Goal: Task Accomplishment & Management: Complete application form

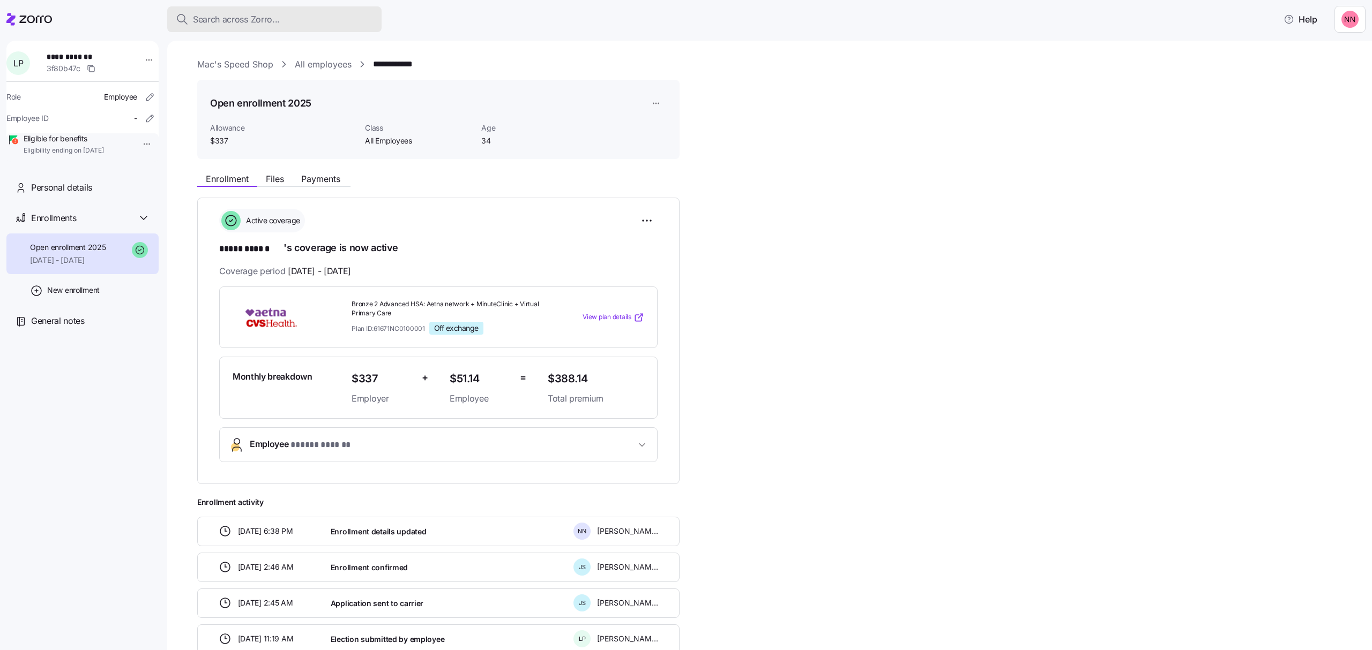
click at [258, 14] on span "Search across Zorro..." at bounding box center [236, 19] width 87 height 13
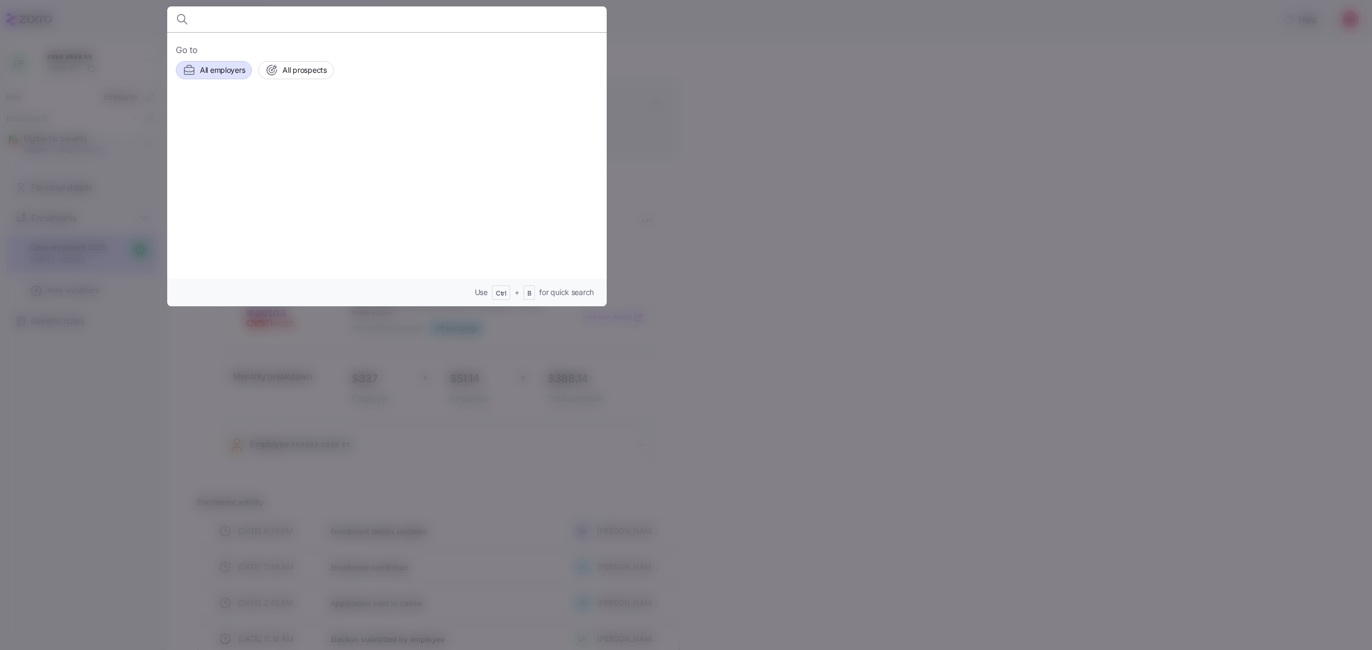
click at [220, 70] on span "All employers" at bounding box center [222, 70] width 45 height 11
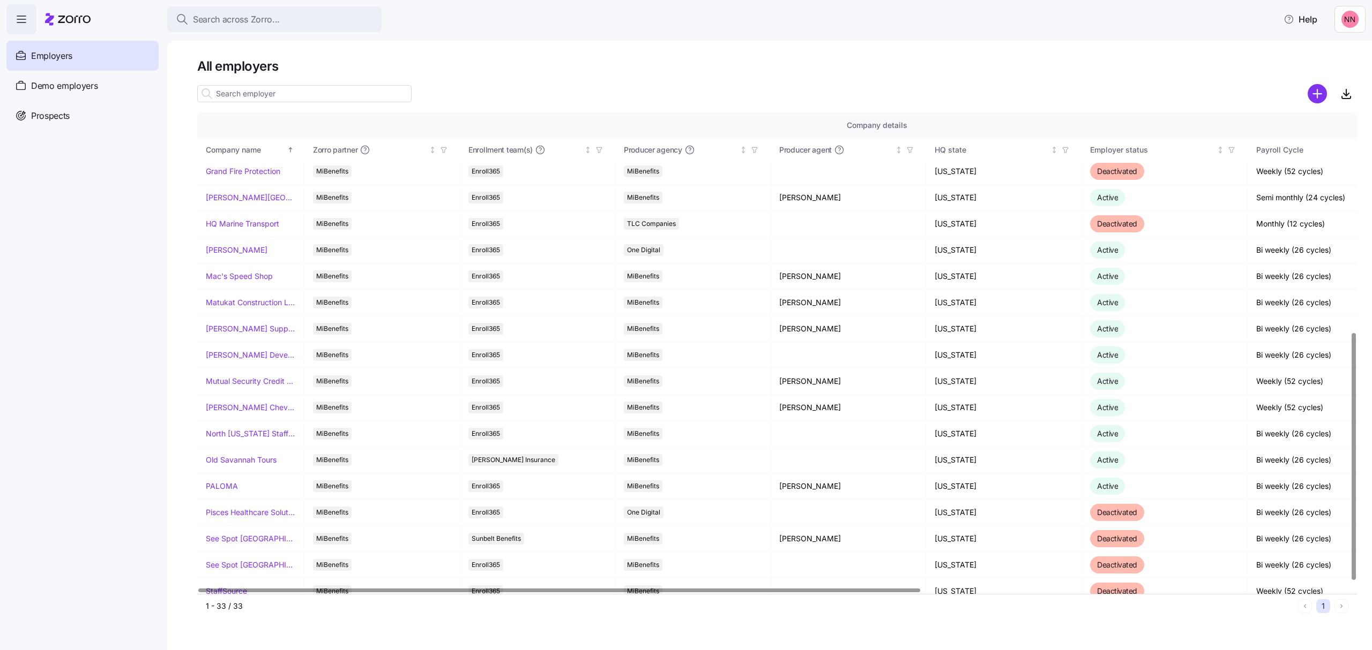
scroll to position [429, 0]
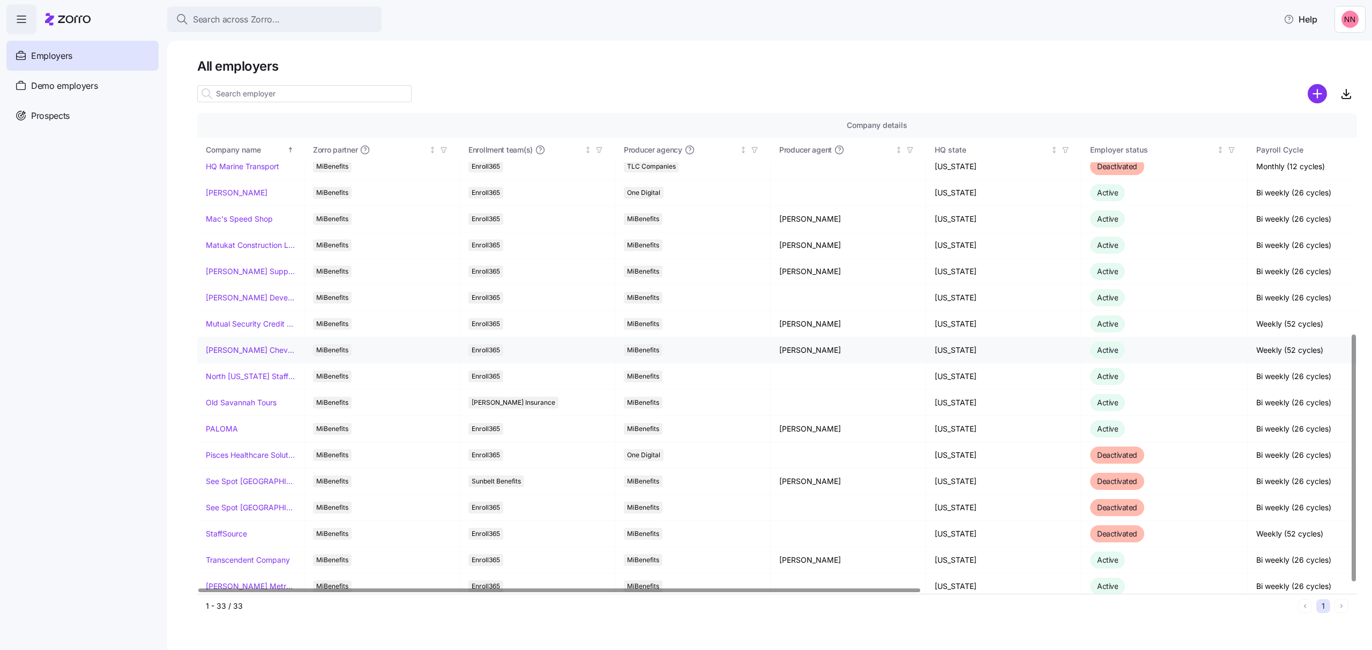
click at [256, 352] on link "[PERSON_NAME] Chevrolet" at bounding box center [250, 350] width 89 height 11
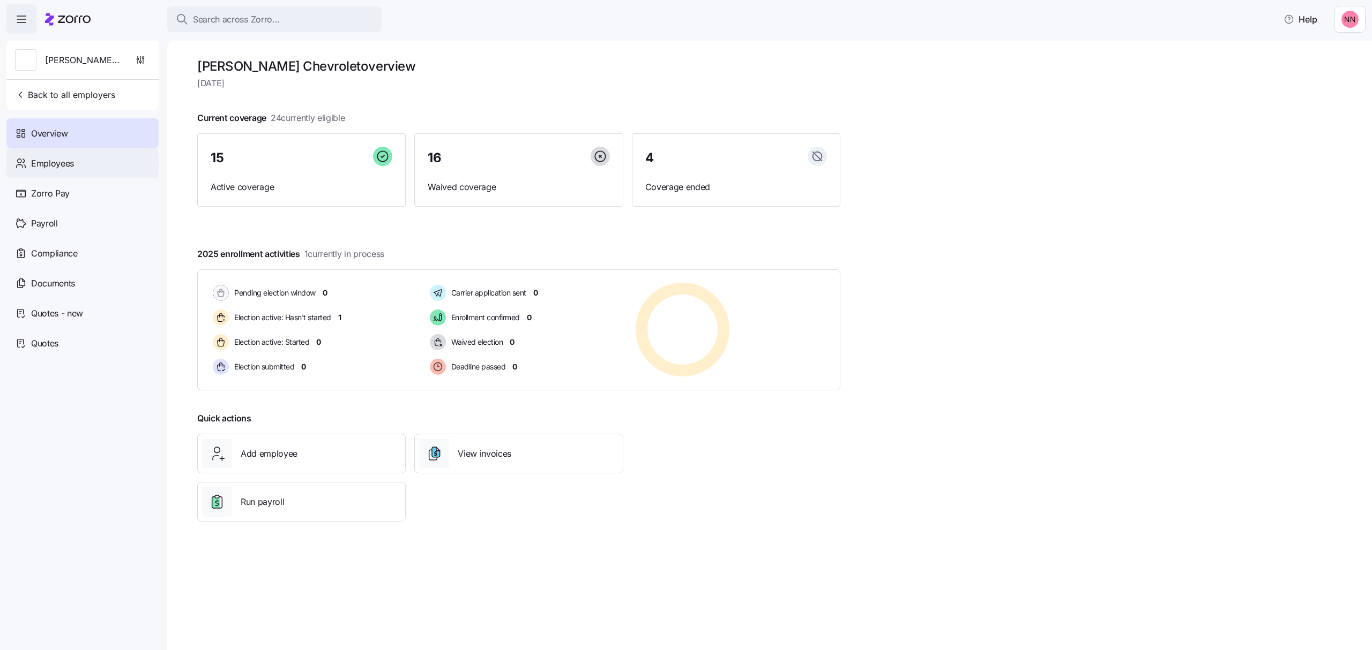
click at [83, 163] on div "Employees" at bounding box center [82, 163] width 152 height 30
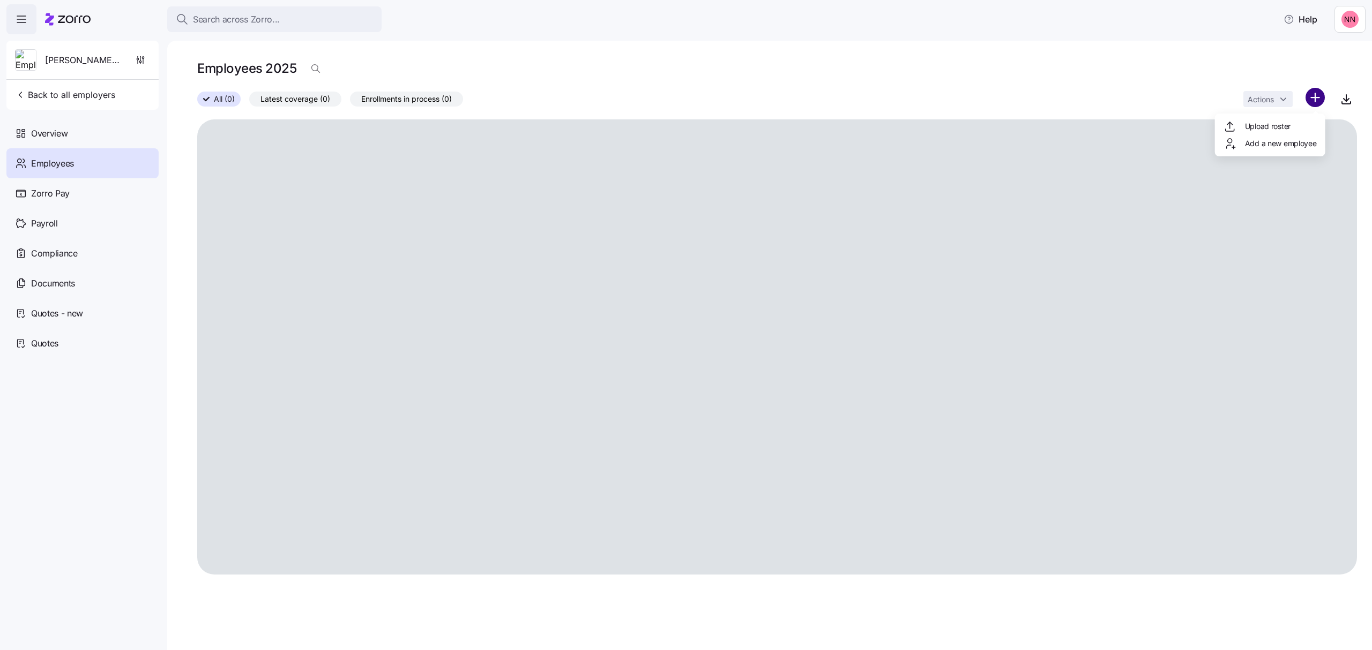
click at [1313, 99] on html "Search across Zorro... Help [PERSON_NAME] Chevrolet Back to all employers Overv…" at bounding box center [686, 322] width 1372 height 644
click at [1280, 145] on span "Add a new employee" at bounding box center [1281, 143] width 72 height 11
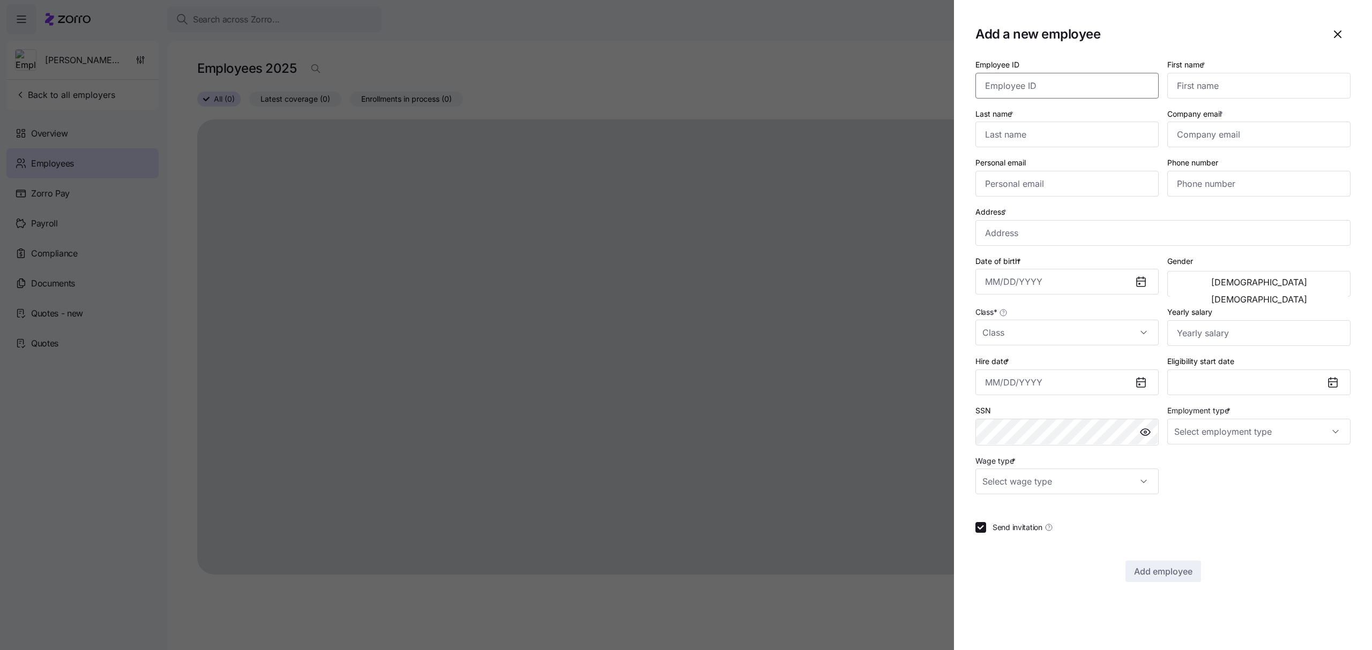
click at [1027, 84] on input "Employee ID" at bounding box center [1066, 86] width 183 height 26
click at [1216, 78] on input "First name *" at bounding box center [1258, 86] width 183 height 26
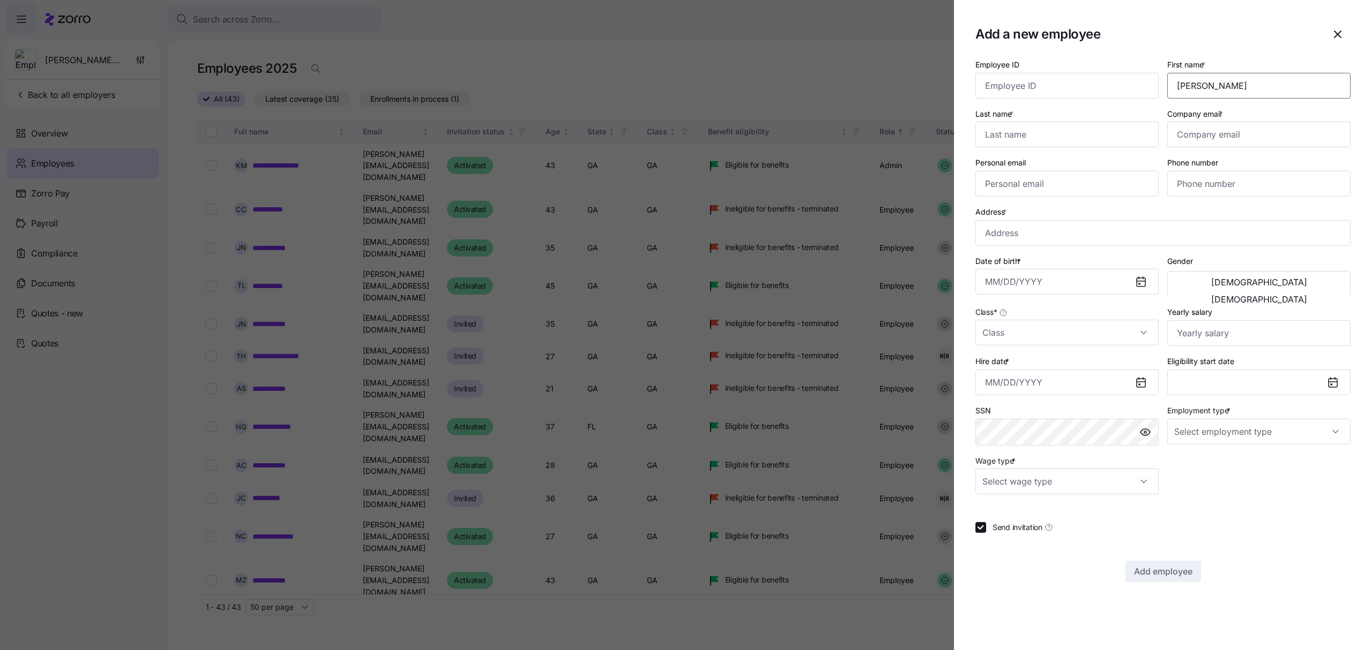
type input "[PERSON_NAME]"
click at [1201, 133] on input "Company email *" at bounding box center [1258, 135] width 183 height 26
paste input "[PERSON_NAME][EMAIL_ADDRESS][DOMAIN_NAME]"
type input "[PERSON_NAME][EMAIL_ADDRESS][DOMAIN_NAME]"
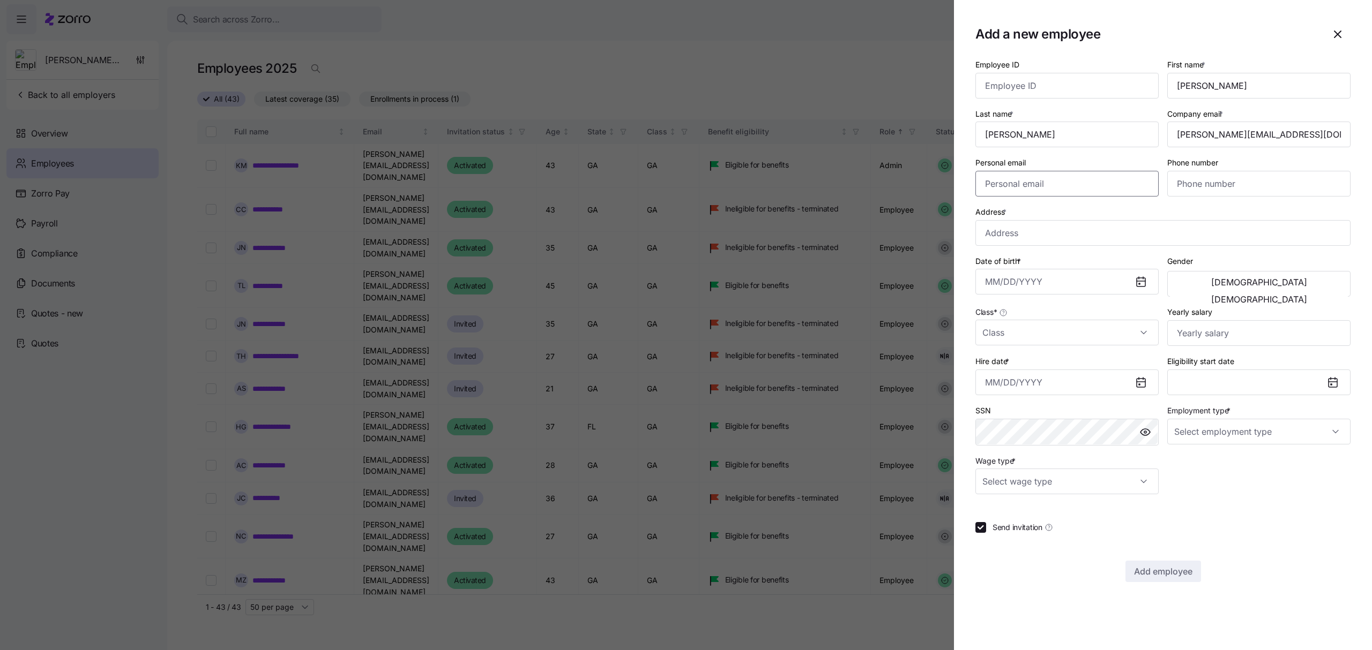
click at [1104, 185] on input "Personal email" at bounding box center [1066, 184] width 183 height 26
click at [1221, 181] on input "Phone number" at bounding box center [1258, 184] width 183 height 26
paste input "[PHONE_NUMBER]"
type input "[PHONE_NUMBER]"
click at [1023, 230] on input "Address *" at bounding box center [1162, 233] width 375 height 26
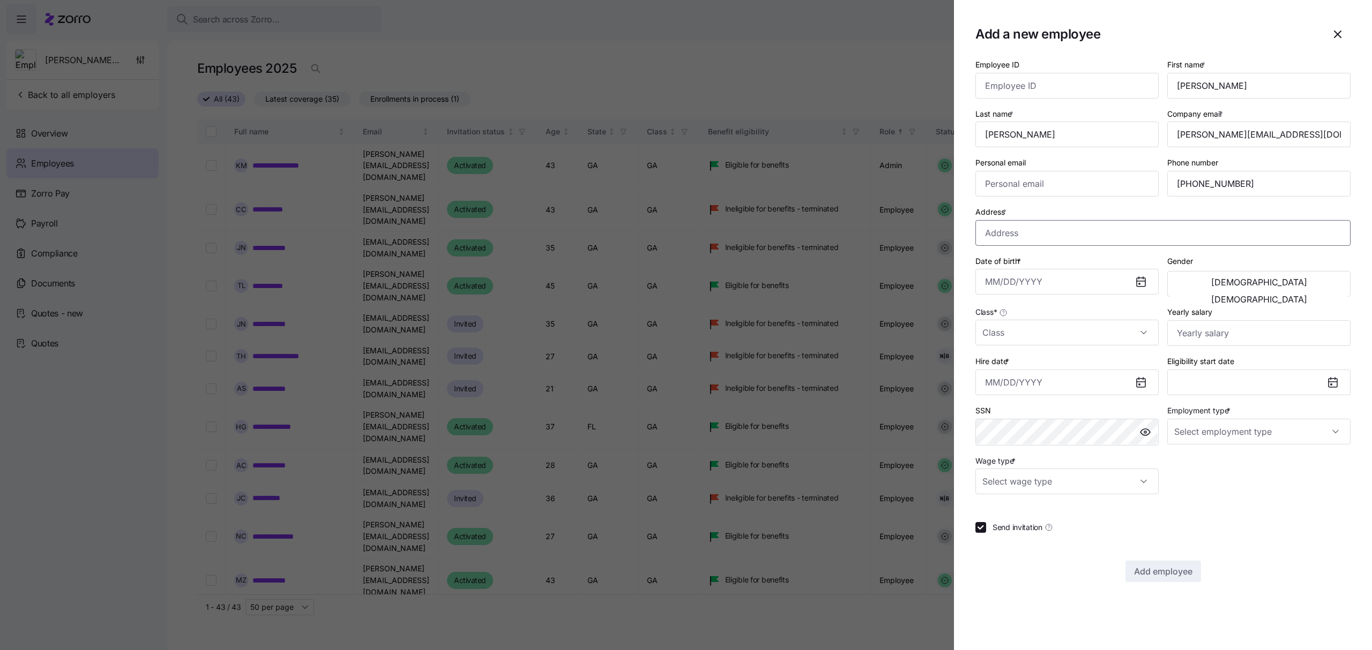
paste input "[STREET_ADDRESS]"
type input "[STREET_ADDRESS]"
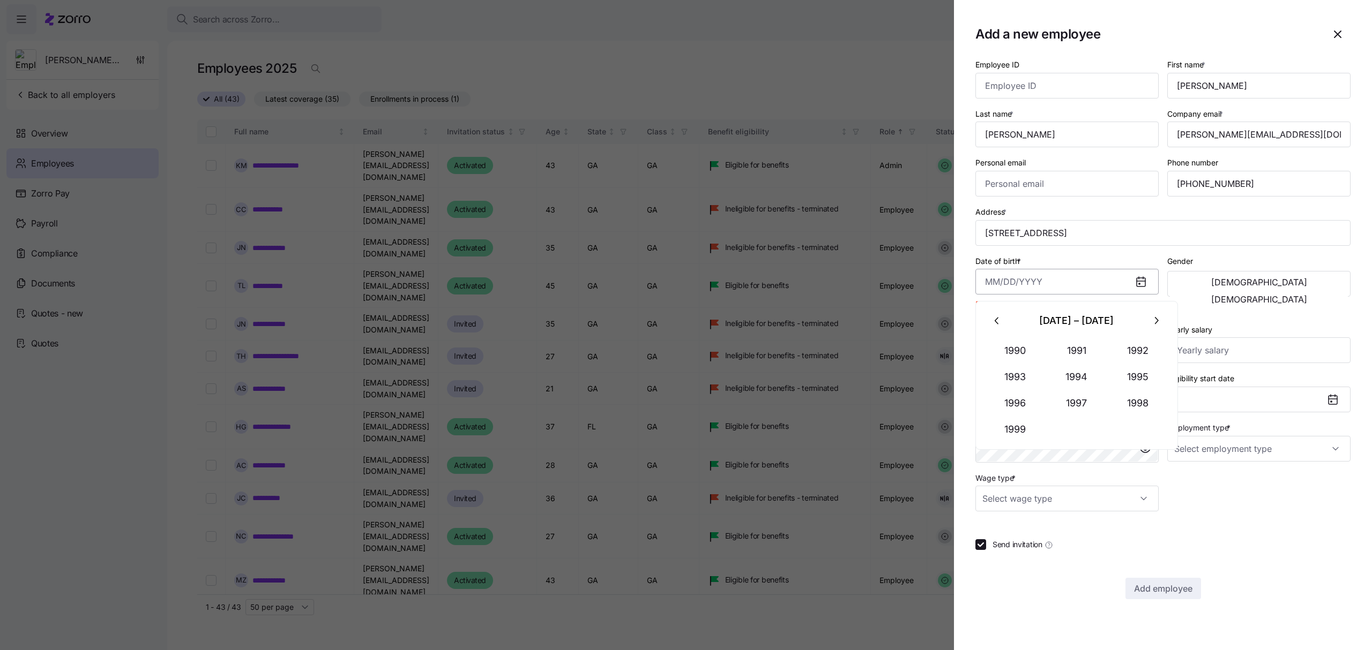
click at [1072, 287] on input "Date of birth *" at bounding box center [1066, 282] width 183 height 26
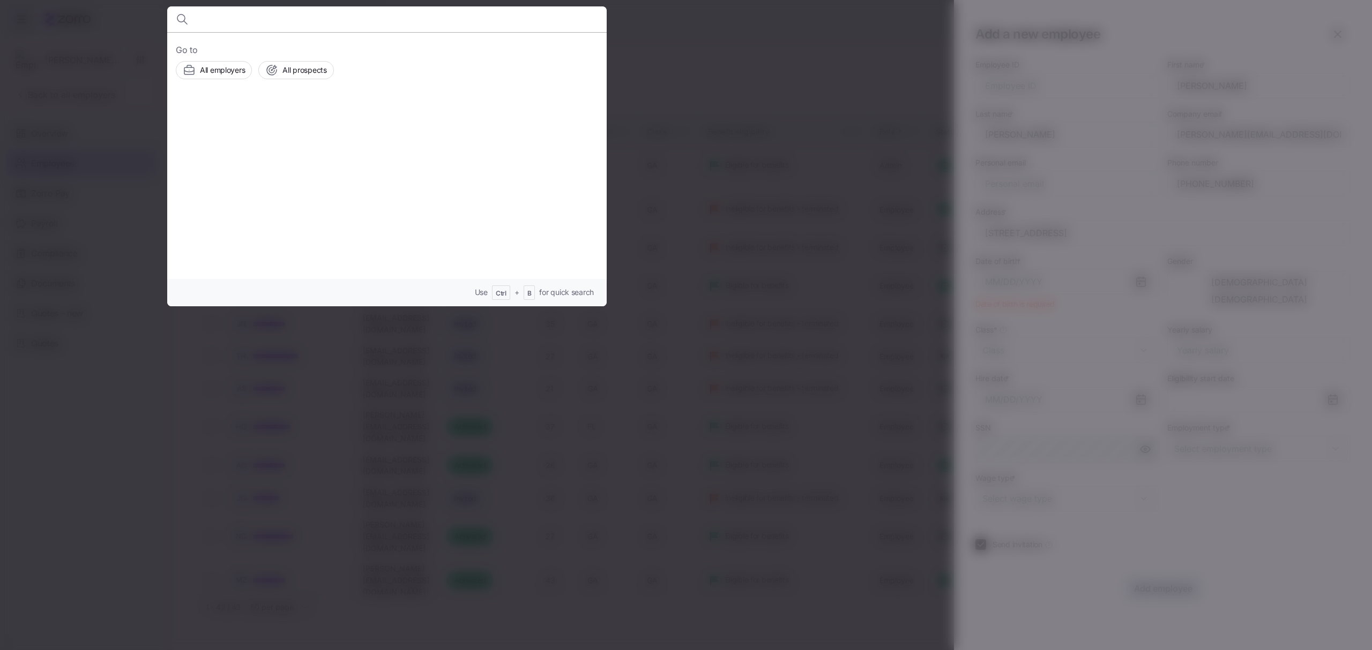
click at [710, 46] on div at bounding box center [686, 325] width 1372 height 650
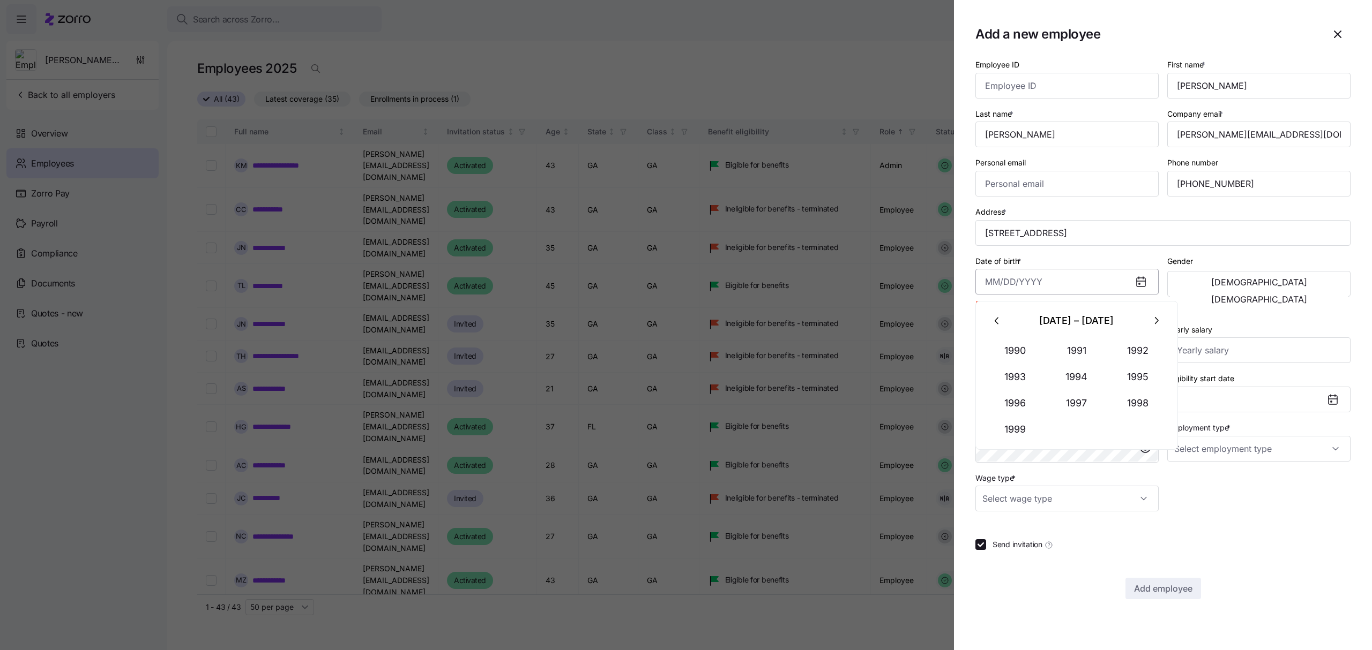
click at [1061, 277] on input "Date of birth *" at bounding box center [1066, 282] width 183 height 26
paste input "[DATE]"
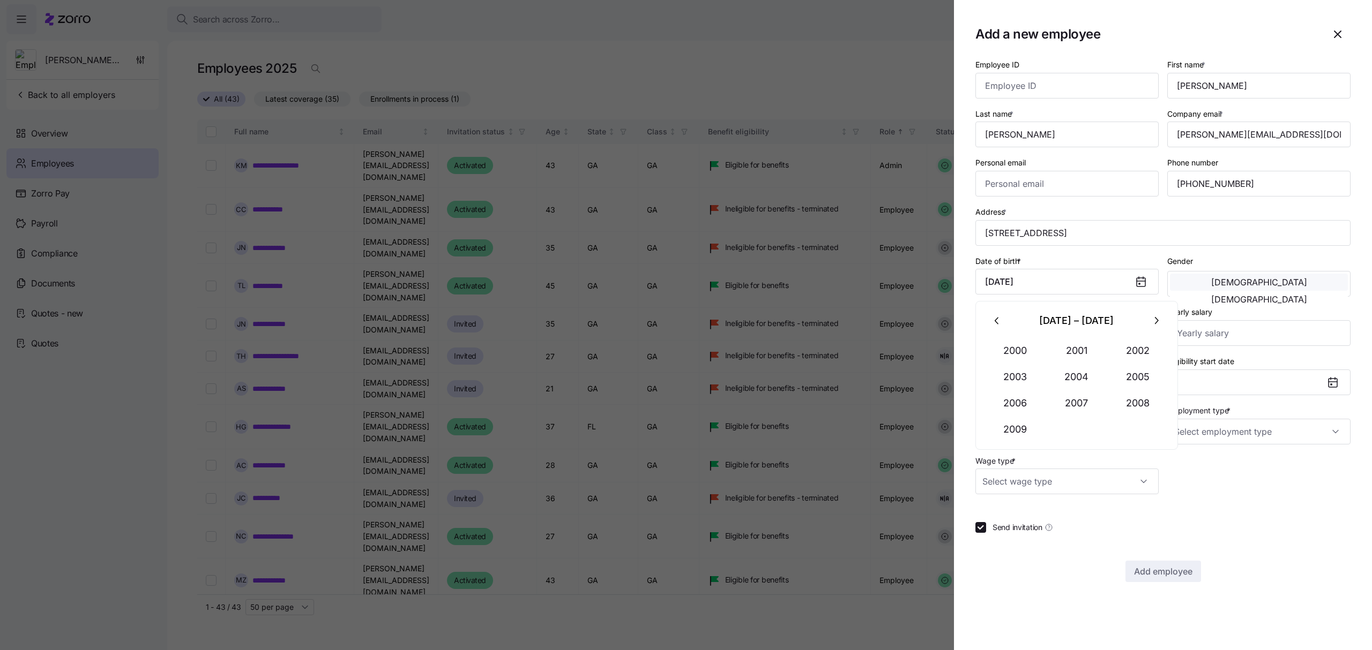
type input "[DATE]"
click at [1207, 290] on button "[DEMOGRAPHIC_DATA]" at bounding box center [1259, 282] width 178 height 17
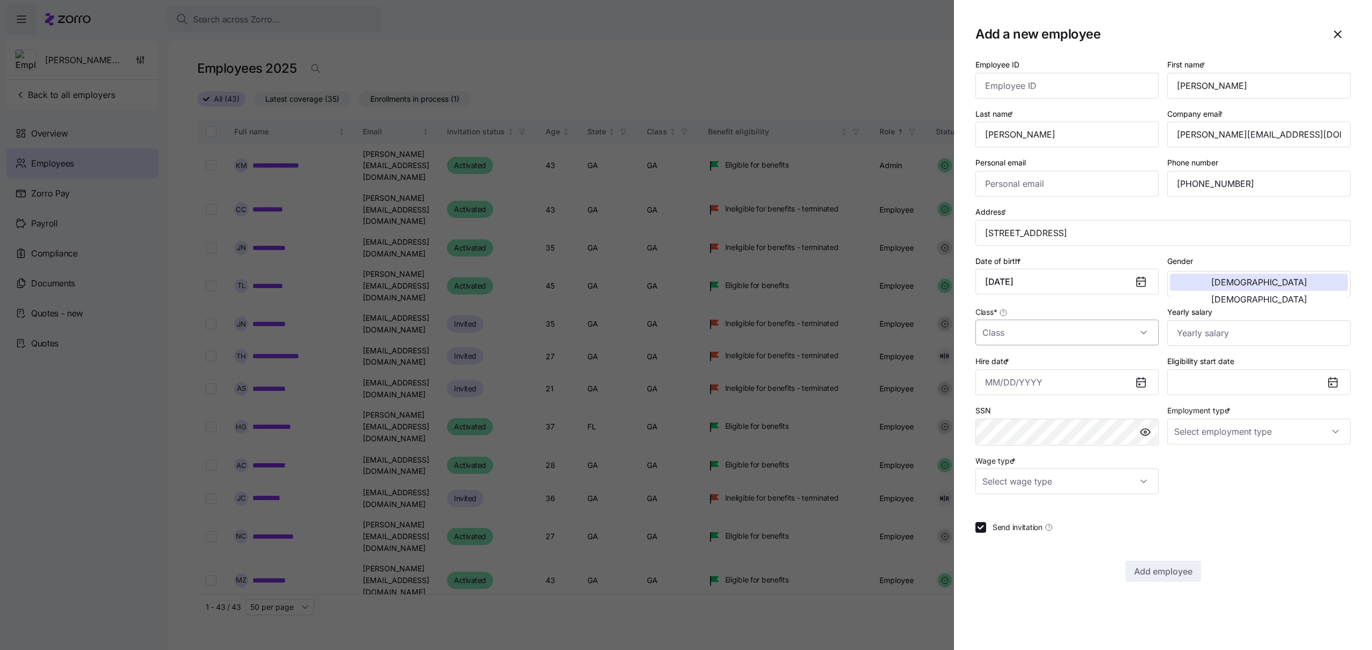
click at [1085, 330] on input "Class *" at bounding box center [1066, 333] width 183 height 26
click at [1004, 367] on div "GA" at bounding box center [1066, 367] width 175 height 23
type input "GA"
click at [1220, 328] on input "Yearly salary" at bounding box center [1258, 333] width 183 height 26
type input "$25,000"
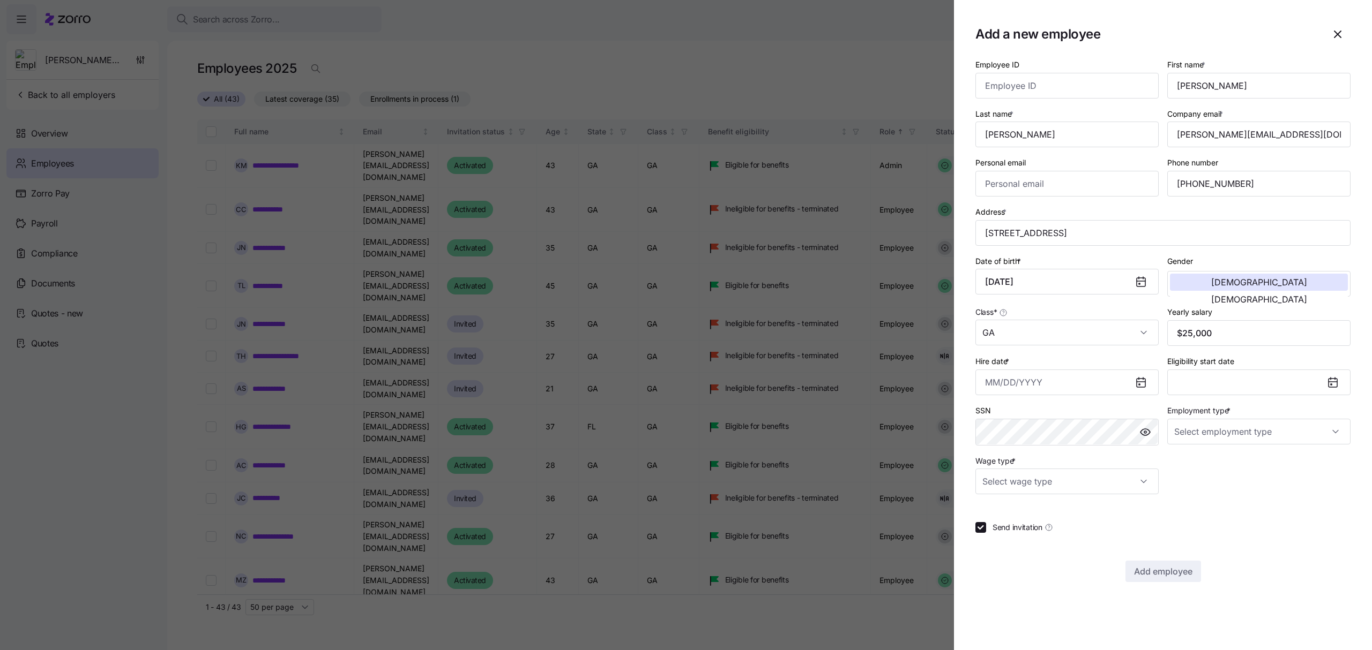
click at [1143, 380] on icon at bounding box center [1140, 382] width 13 height 13
click at [1097, 386] on input "Hire date *" at bounding box center [1066, 383] width 183 height 26
click at [997, 415] on button "button" at bounding box center [997, 422] width 26 height 26
click at [1079, 491] on button "10" at bounding box center [1077, 500] width 26 height 26
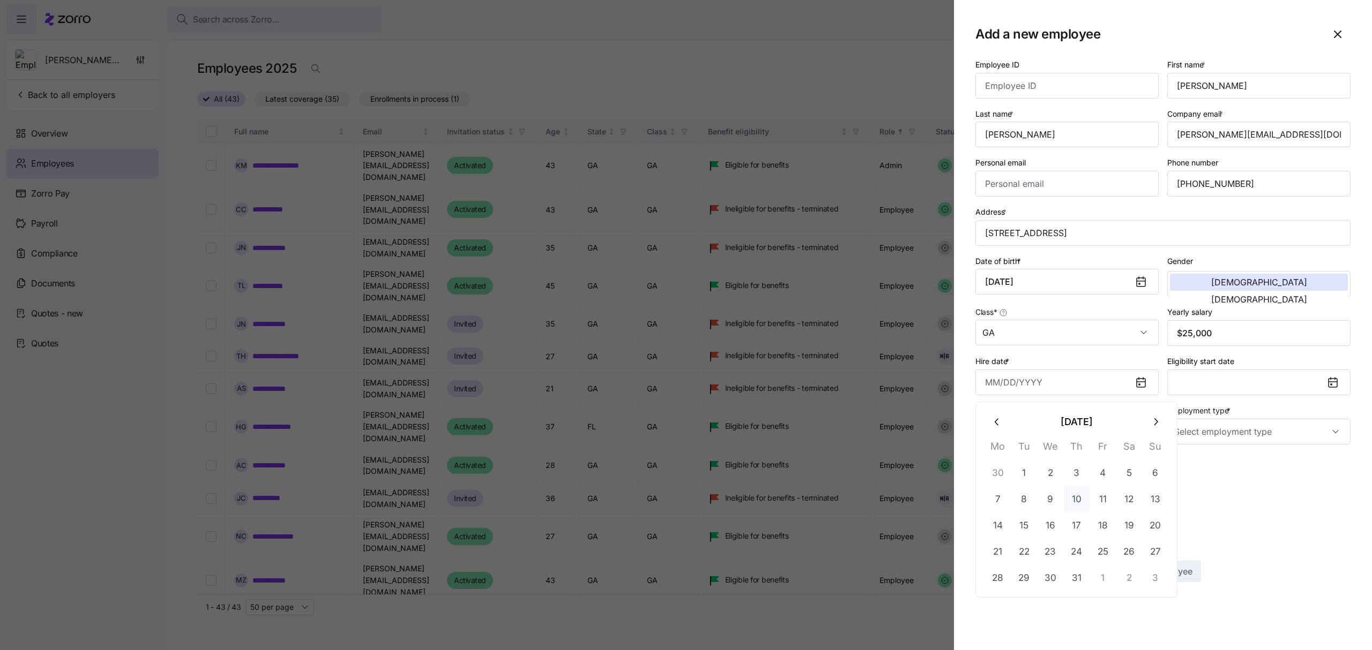
type input "[DATE]"
click at [1326, 432] on input "Employment type *" at bounding box center [1258, 432] width 183 height 26
click at [1239, 463] on div "Full Time" at bounding box center [1258, 467] width 175 height 23
type input "Full Time"
click at [1100, 481] on input "Wage type *" at bounding box center [1066, 482] width 183 height 26
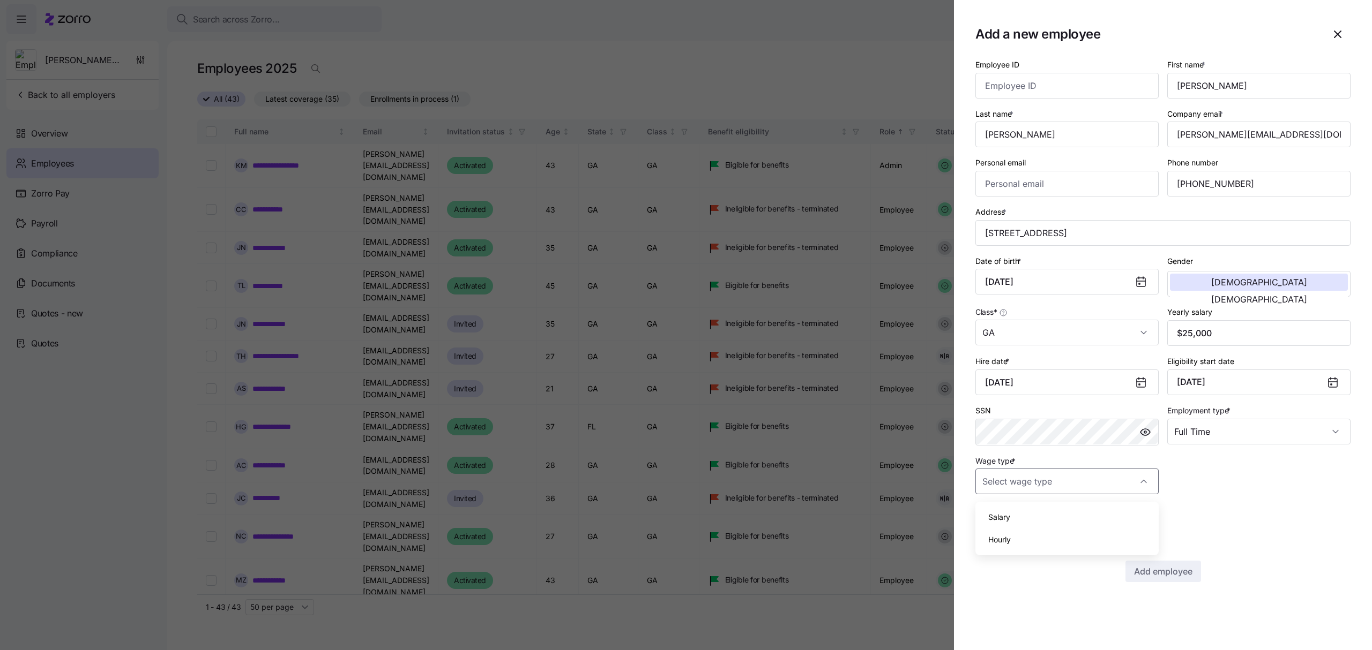
drag, startPoint x: 1004, startPoint y: 541, endPoint x: 1012, endPoint y: 541, distance: 7.5
click at [1004, 541] on span "Hourly" at bounding box center [999, 540] width 23 height 12
type input "Hourly"
click at [1167, 570] on span "Add employee" at bounding box center [1163, 571] width 58 height 13
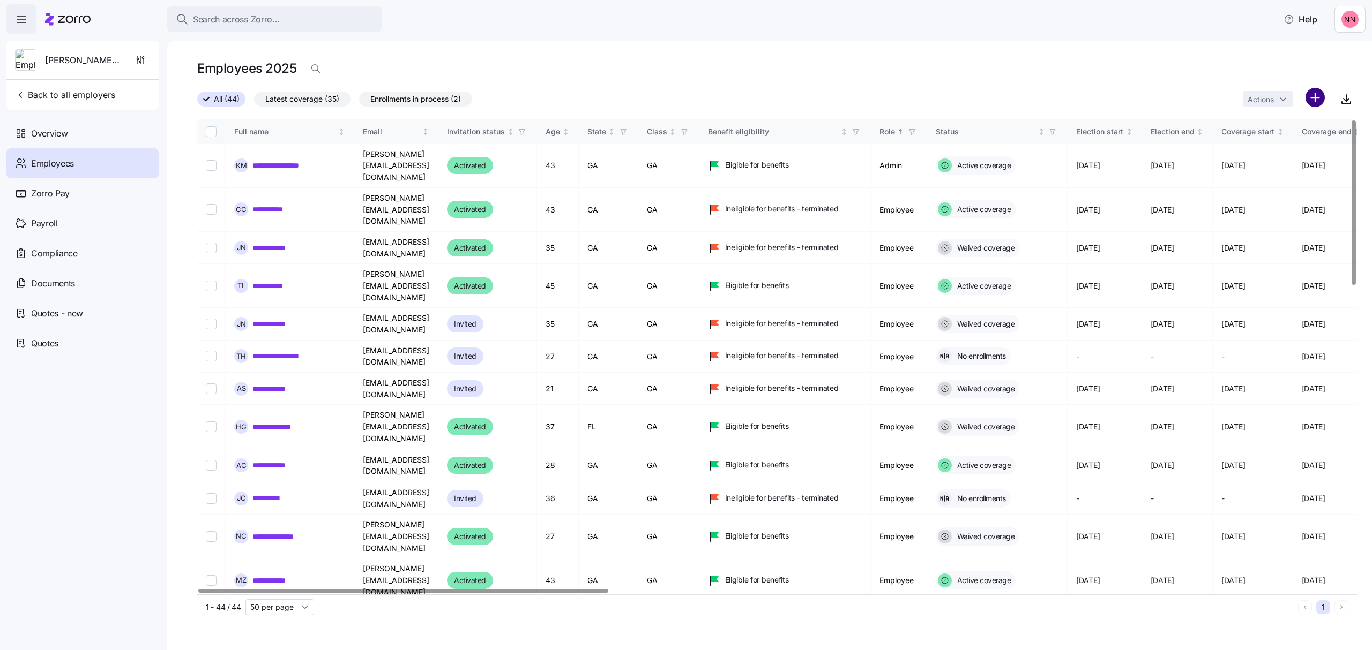
click at [1313, 94] on html "**********" at bounding box center [686, 322] width 1372 height 644
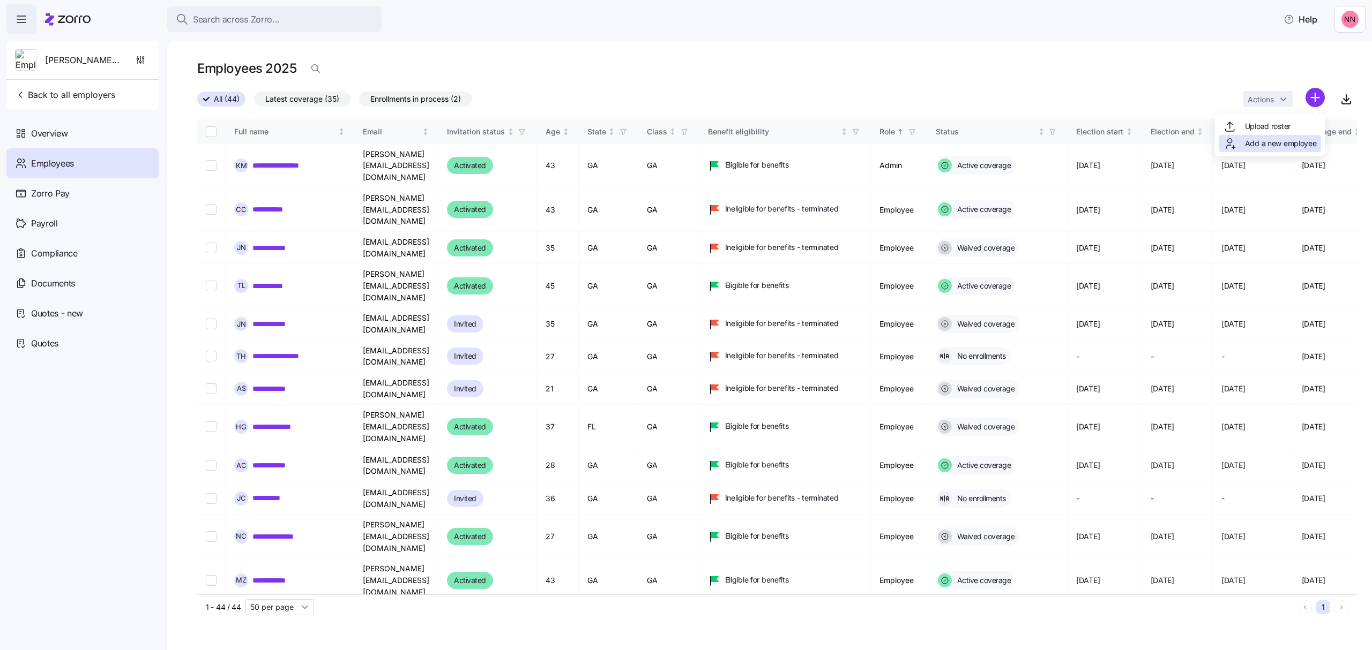
click at [1265, 147] on span "Add a new employee" at bounding box center [1281, 143] width 72 height 11
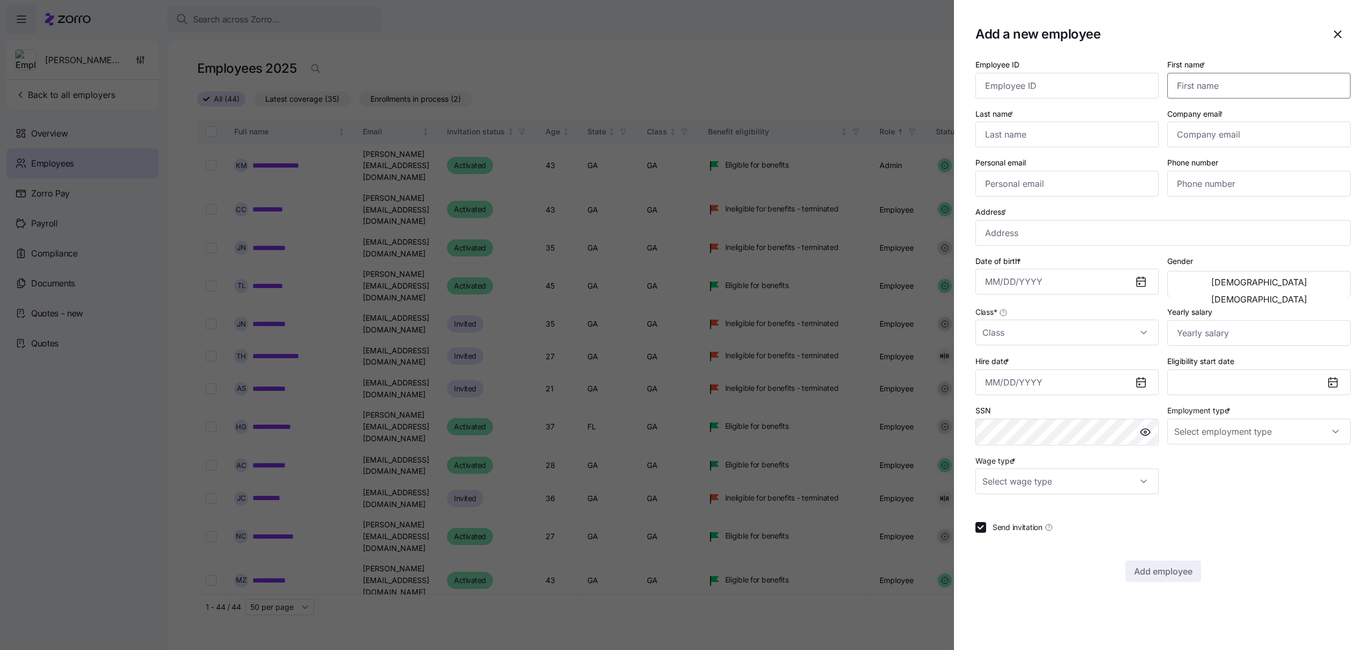
click at [1201, 78] on input "First name *" at bounding box center [1258, 86] width 183 height 26
type input "[PERSON_NAME]"
click at [1248, 138] on input "Company email *" at bounding box center [1258, 135] width 183 height 26
paste input "[PERSON_NAME][EMAIL_ADDRESS][DOMAIN_NAME]"
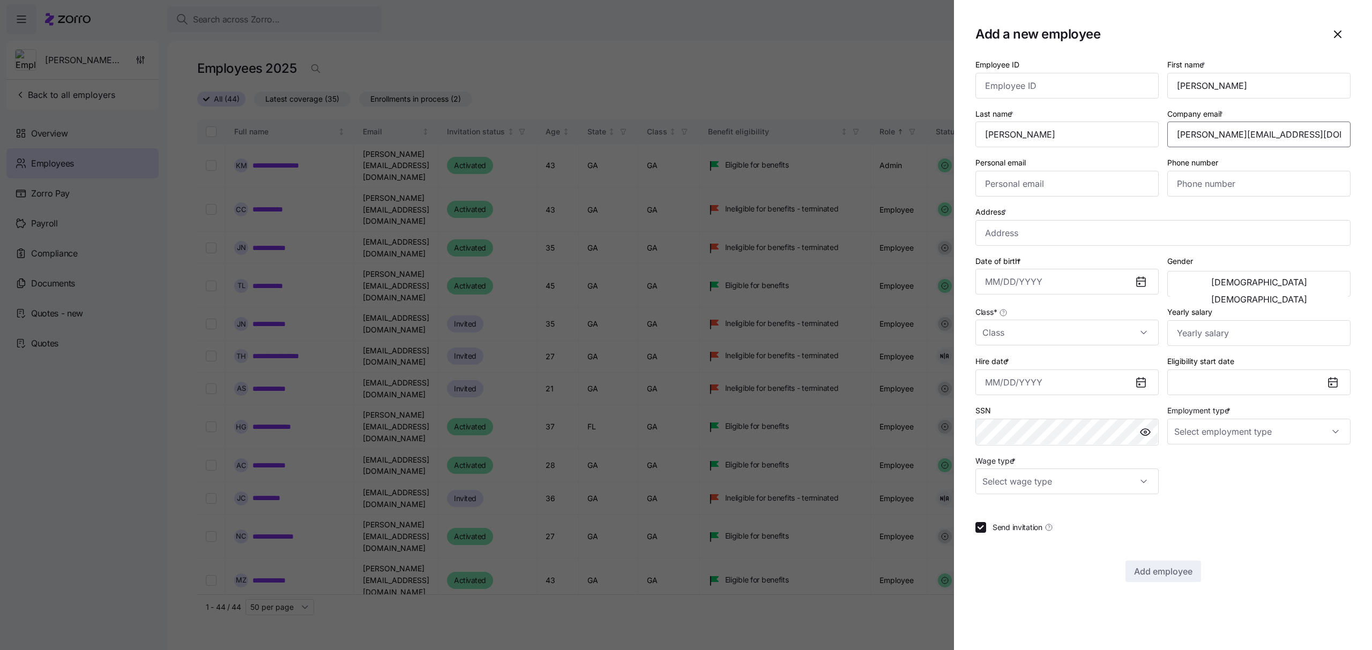
type input "[PERSON_NAME][EMAIL_ADDRESS][DOMAIN_NAME]"
click at [1188, 182] on input "Phone number" at bounding box center [1258, 184] width 183 height 26
paste input "[PHONE_NUMBER]"
type input "[PHONE_NUMBER]"
click at [1115, 236] on input "Address *" at bounding box center [1162, 233] width 375 height 26
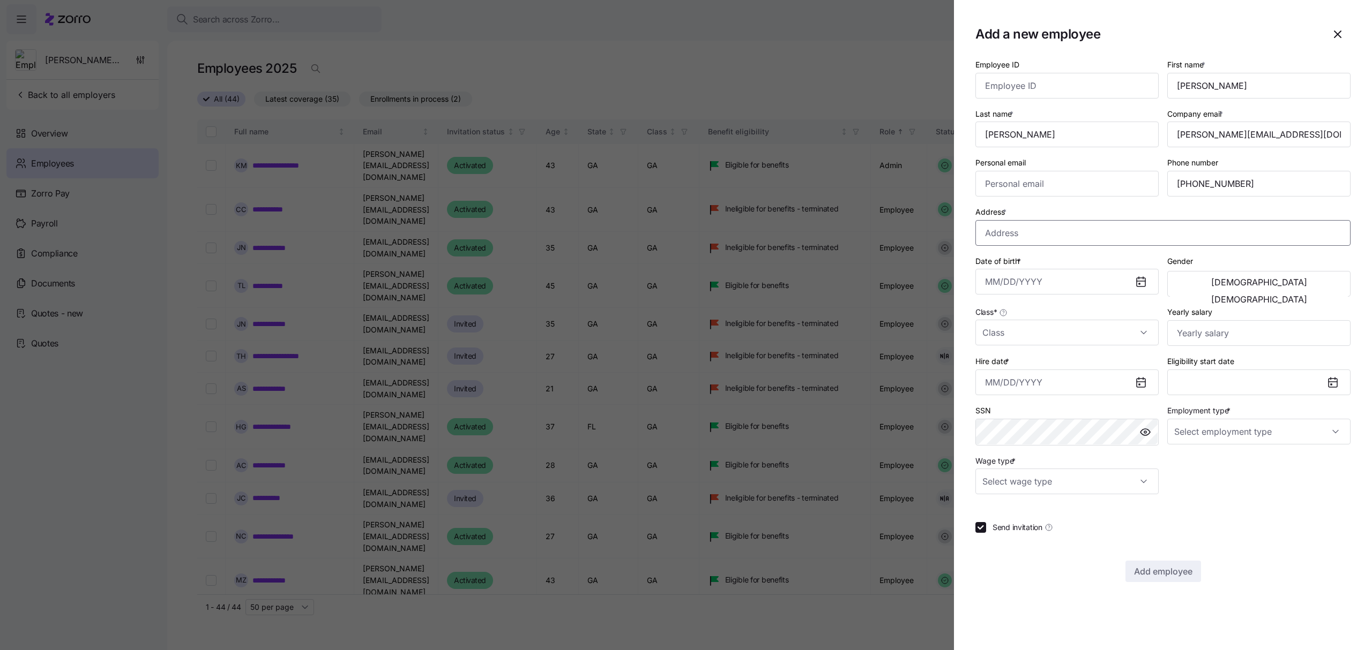
paste input "[STREET_ADDRESS][PERSON_NAME]"
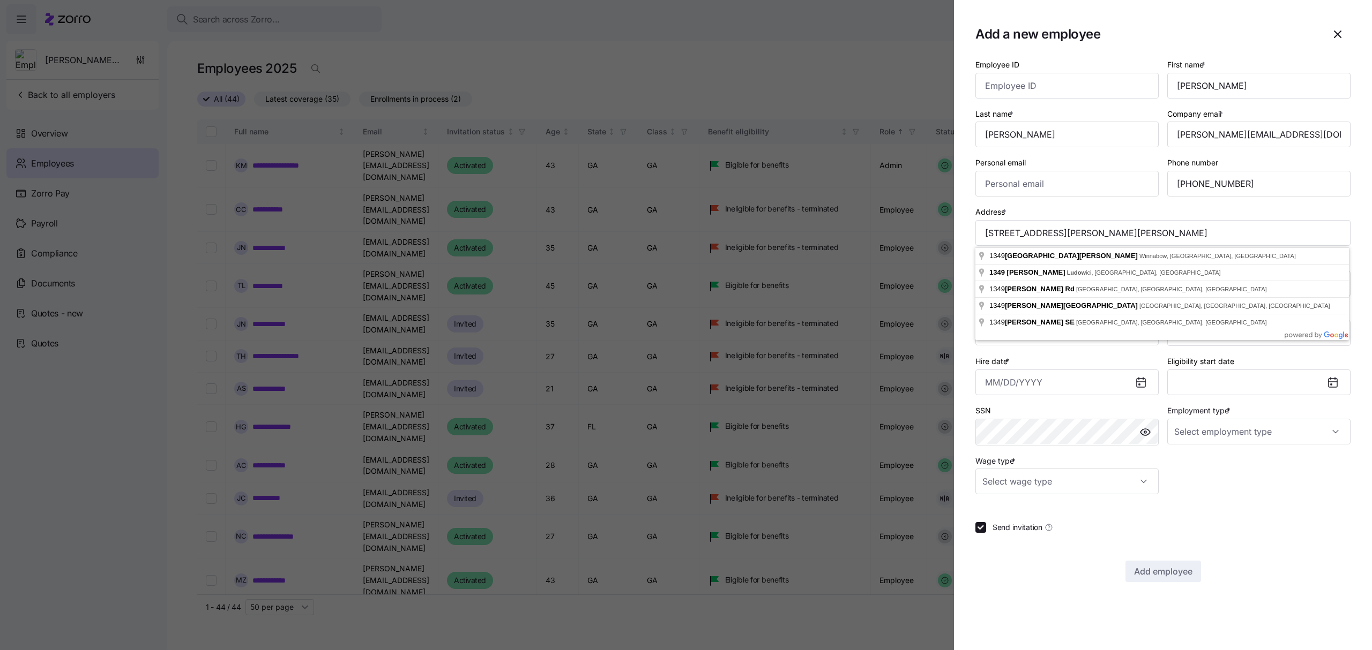
type input "[STREET_ADDRESS][PERSON_NAME]"
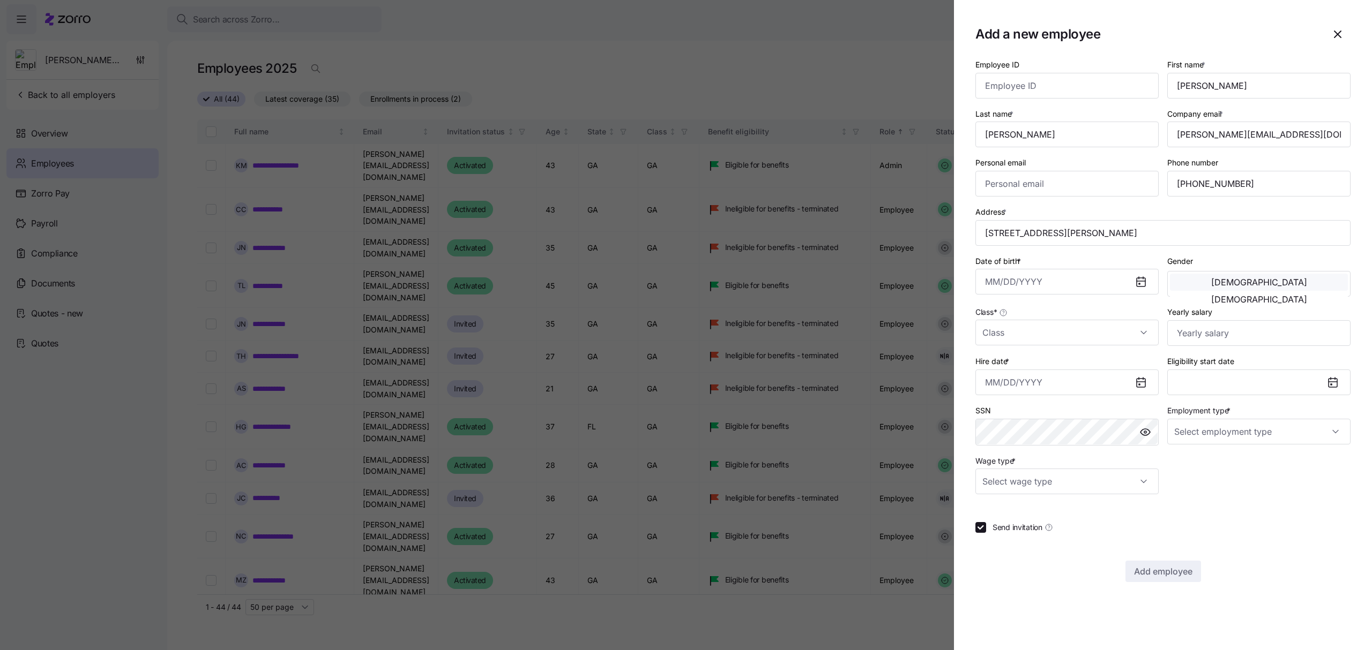
click at [1220, 280] on span "[DEMOGRAPHIC_DATA]" at bounding box center [1259, 282] width 96 height 9
click at [1086, 332] on input "Class *" at bounding box center [1066, 333] width 183 height 26
click at [1009, 368] on div "GA" at bounding box center [1066, 367] width 175 height 23
type input "GA"
click at [1220, 330] on input "Yearly salary" at bounding box center [1258, 333] width 183 height 26
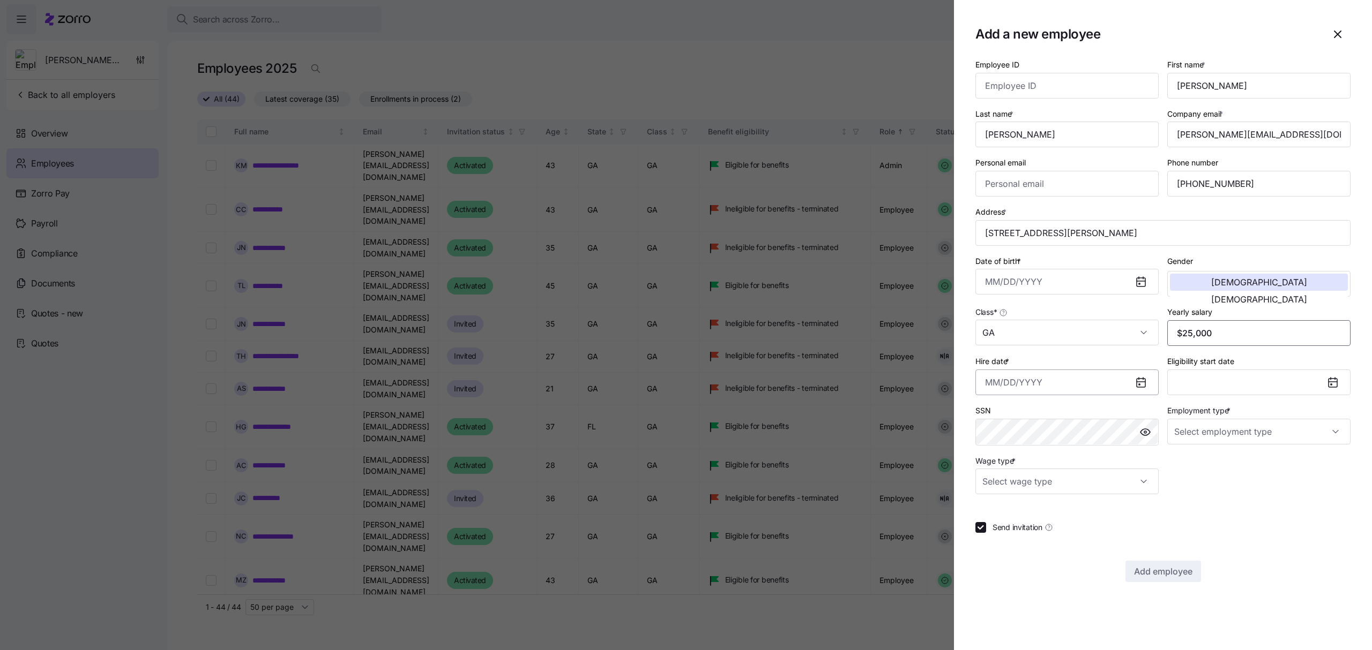
type input "$25,000"
click at [1041, 382] on input "Hire date *" at bounding box center [1066, 383] width 183 height 26
click at [993, 420] on icon "button" at bounding box center [997, 422] width 12 height 12
click at [993, 421] on icon "button" at bounding box center [997, 422] width 12 height 12
click at [1073, 495] on button "10" at bounding box center [1077, 500] width 26 height 26
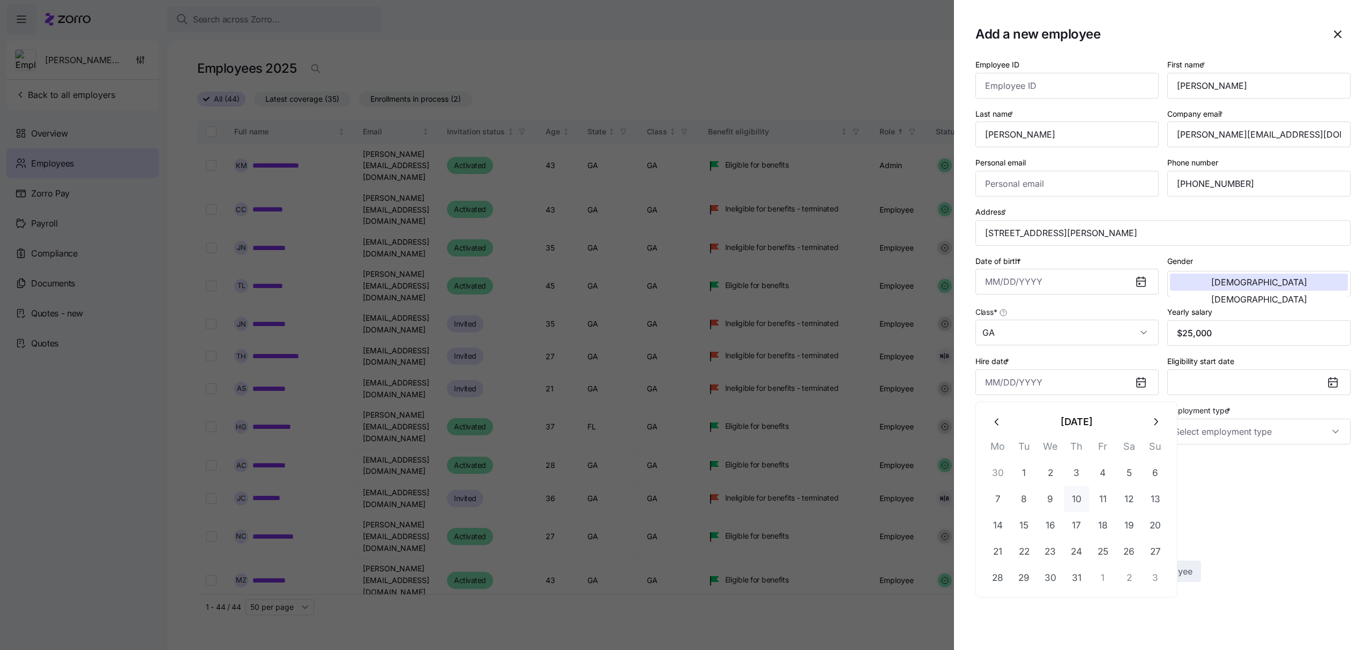
type input "[DATE]"
click at [1236, 430] on input "Employment type *" at bounding box center [1258, 432] width 183 height 26
click at [1220, 468] on div "Full Time" at bounding box center [1258, 467] width 175 height 23
type input "Full Time"
click at [1132, 485] on input "Wage type *" at bounding box center [1066, 482] width 183 height 26
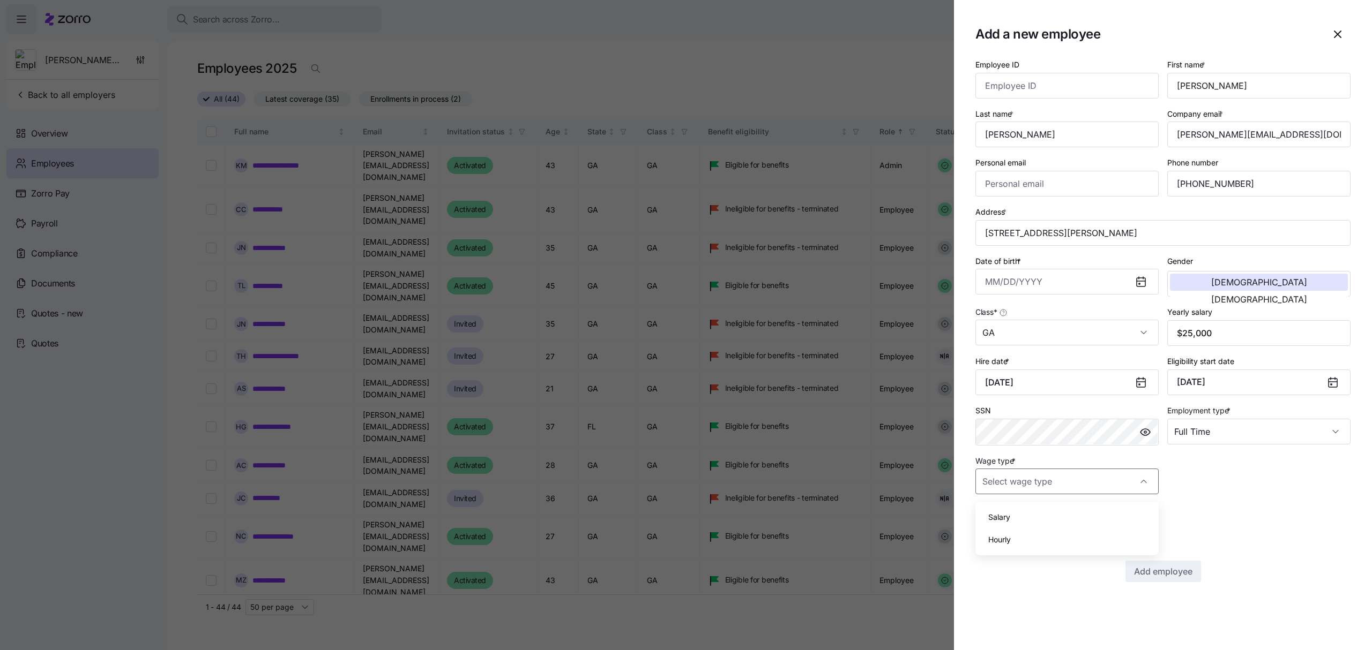
click at [1013, 538] on div "Hourly" at bounding box center [1066, 540] width 175 height 23
type input "Hourly"
click at [1060, 514] on div at bounding box center [1162, 508] width 375 height 11
click at [1117, 183] on input "Personal email" at bounding box center [1066, 184] width 183 height 26
click at [1195, 511] on div at bounding box center [1162, 508] width 375 height 11
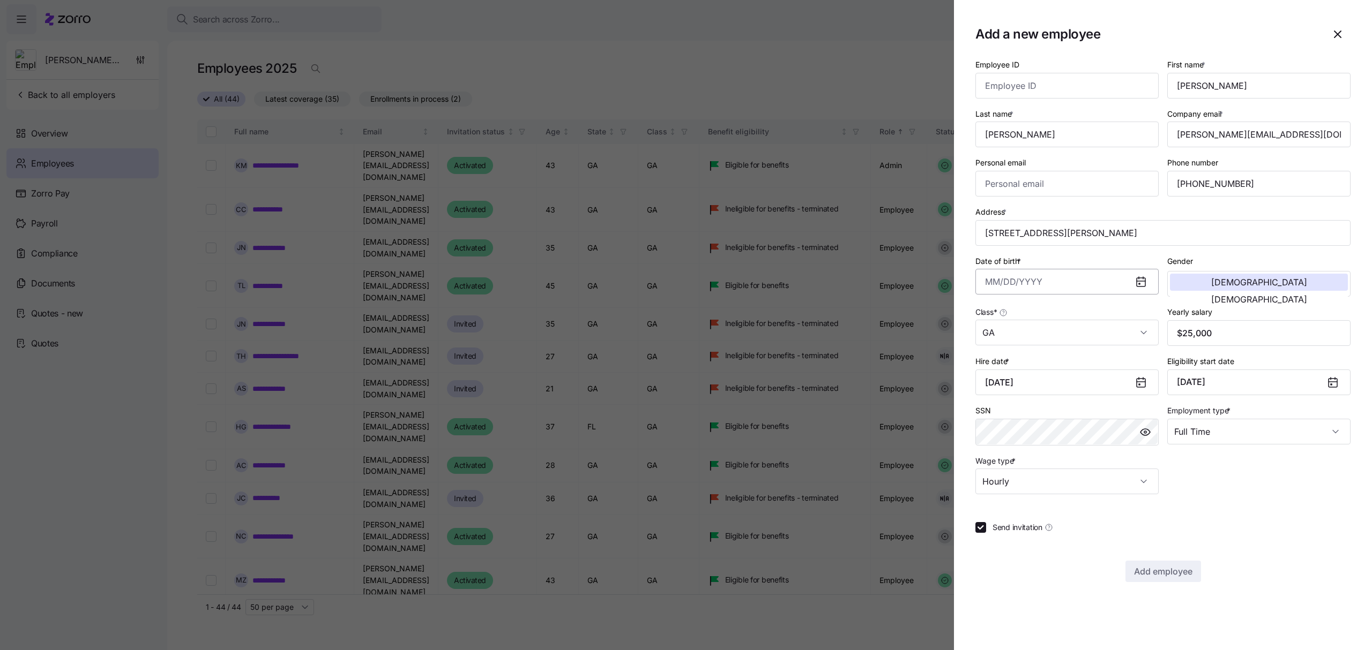
click at [1070, 278] on input "Date of birth *" at bounding box center [1066, 282] width 183 height 26
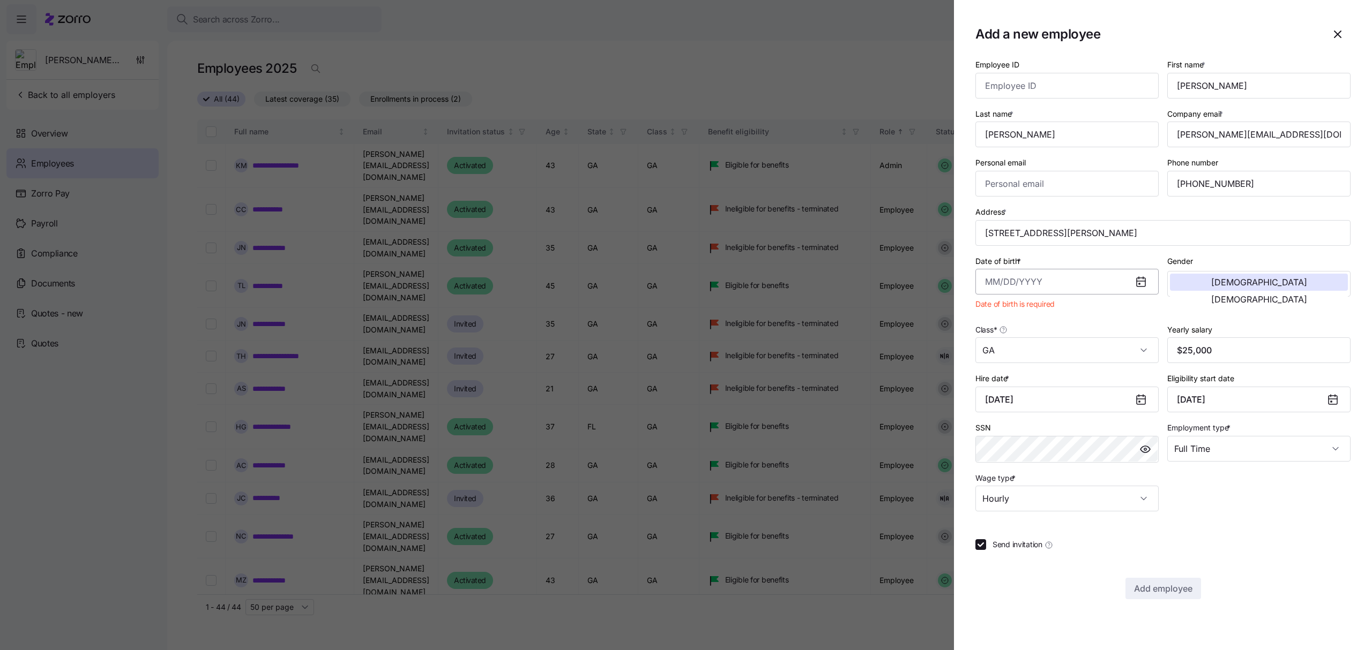
click at [1014, 286] on input "Date of birth *" at bounding box center [1066, 282] width 183 height 26
paste input "[DATE]"
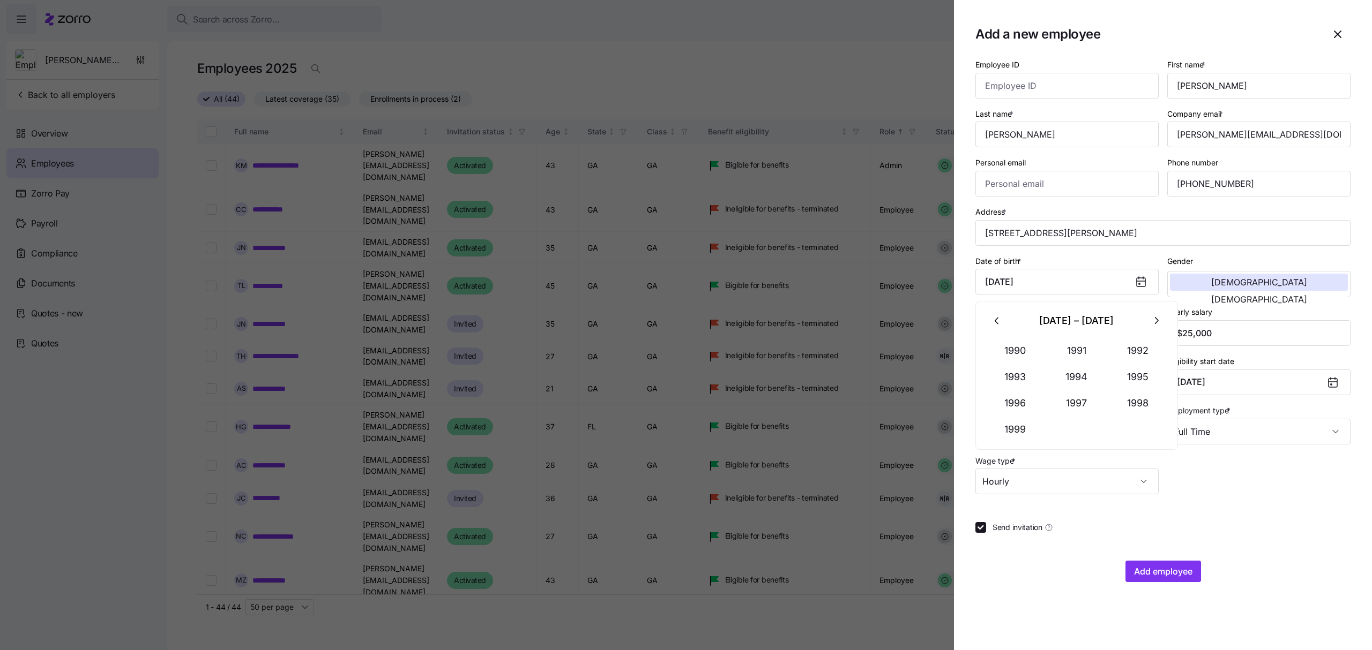
type input "[DATE]"
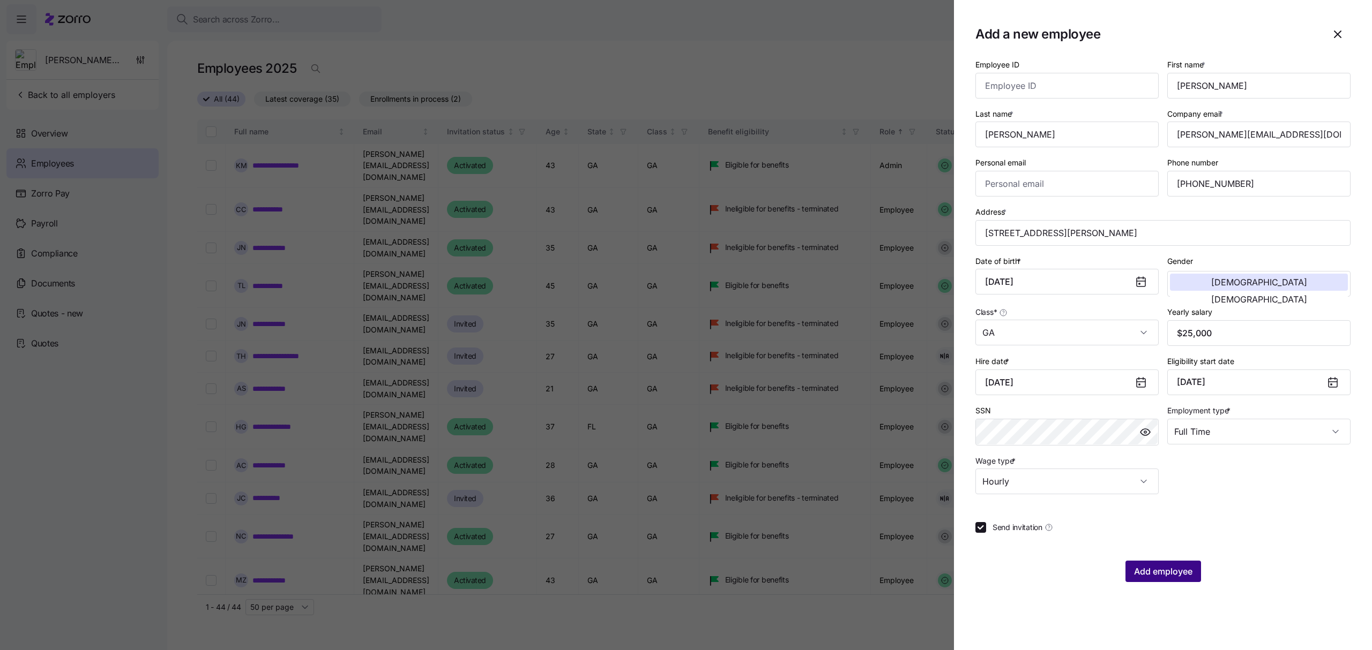
click at [1179, 571] on span "Add employee" at bounding box center [1163, 571] width 58 height 13
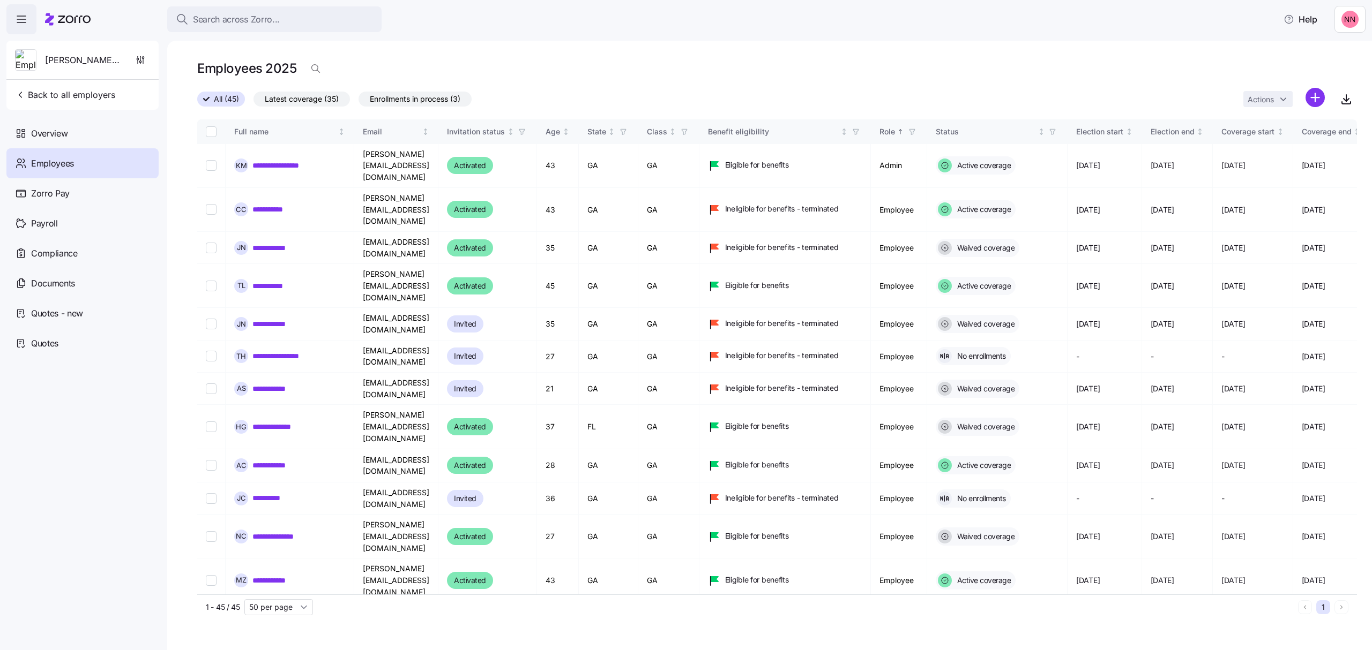
click at [1315, 99] on html "**********" at bounding box center [686, 322] width 1372 height 644
click at [1282, 142] on span "Add a new employee" at bounding box center [1281, 143] width 72 height 11
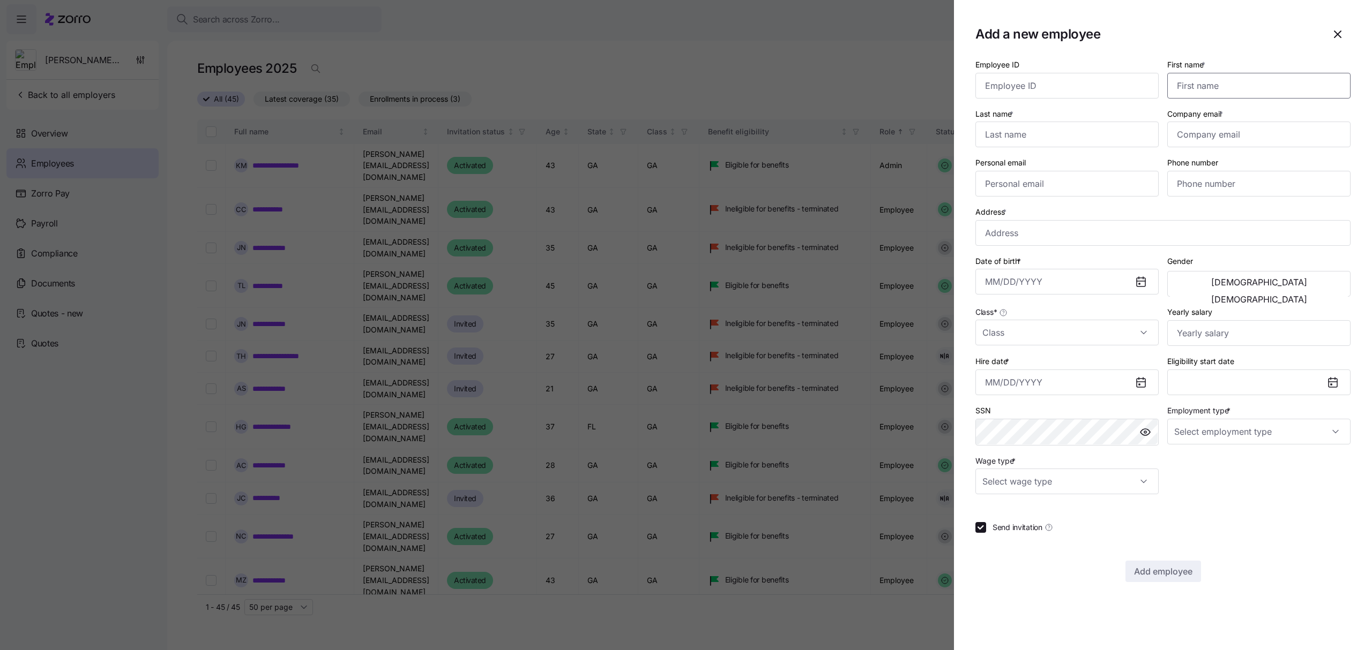
click at [1251, 87] on input "First name *" at bounding box center [1258, 86] width 183 height 26
type input "[PERSON_NAME]"
type input "Brown"
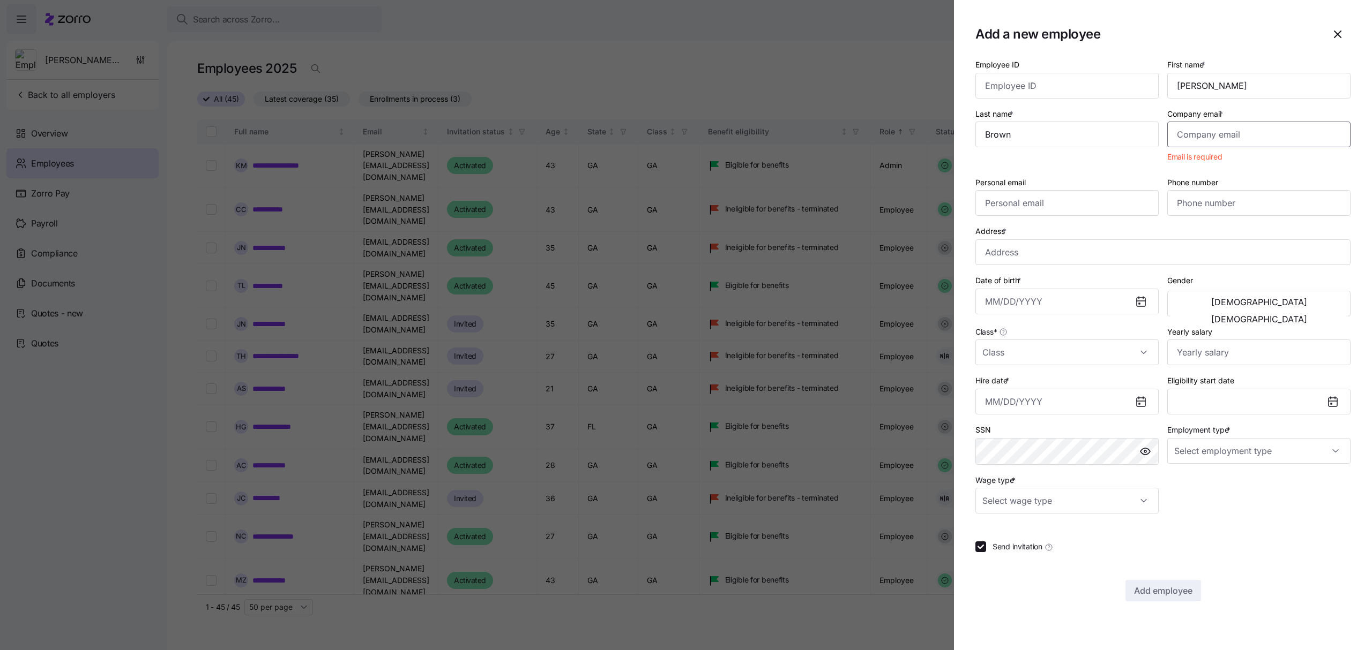
click at [1229, 133] on input "Company email *" at bounding box center [1258, 135] width 183 height 26
paste input "[PERSON_NAME][EMAIL_ADDRESS][DOMAIN_NAME]"
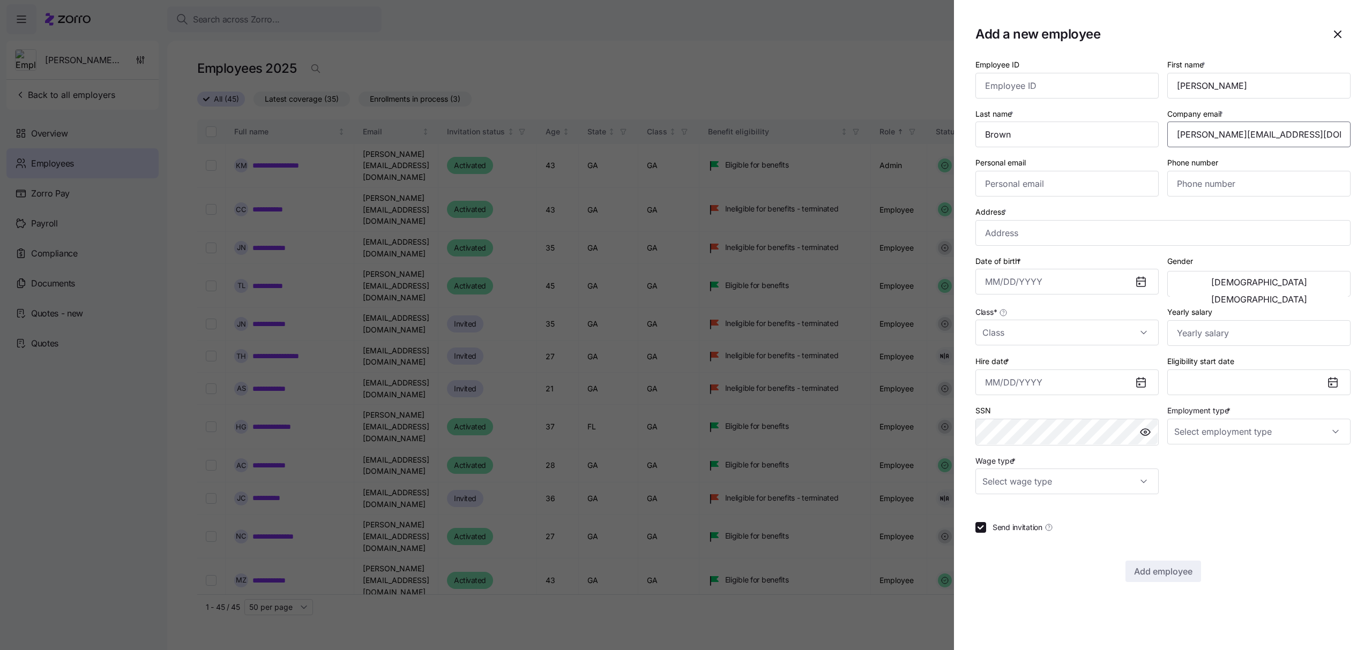
type input "[PERSON_NAME][EMAIL_ADDRESS][DOMAIN_NAME]"
click at [1024, 236] on input "Address *" at bounding box center [1162, 233] width 375 height 26
paste input "[STREET_ADDRESS][PERSON_NAME]"
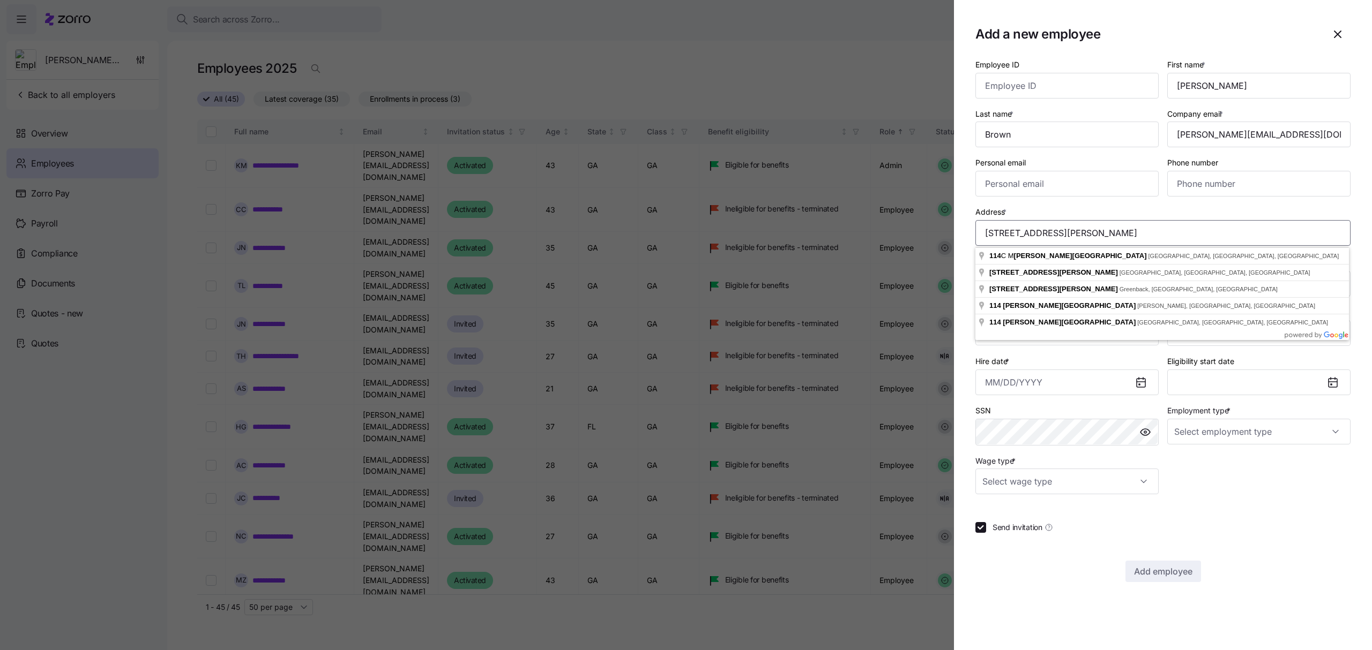
type input "[STREET_ADDRESS][PERSON_NAME]"
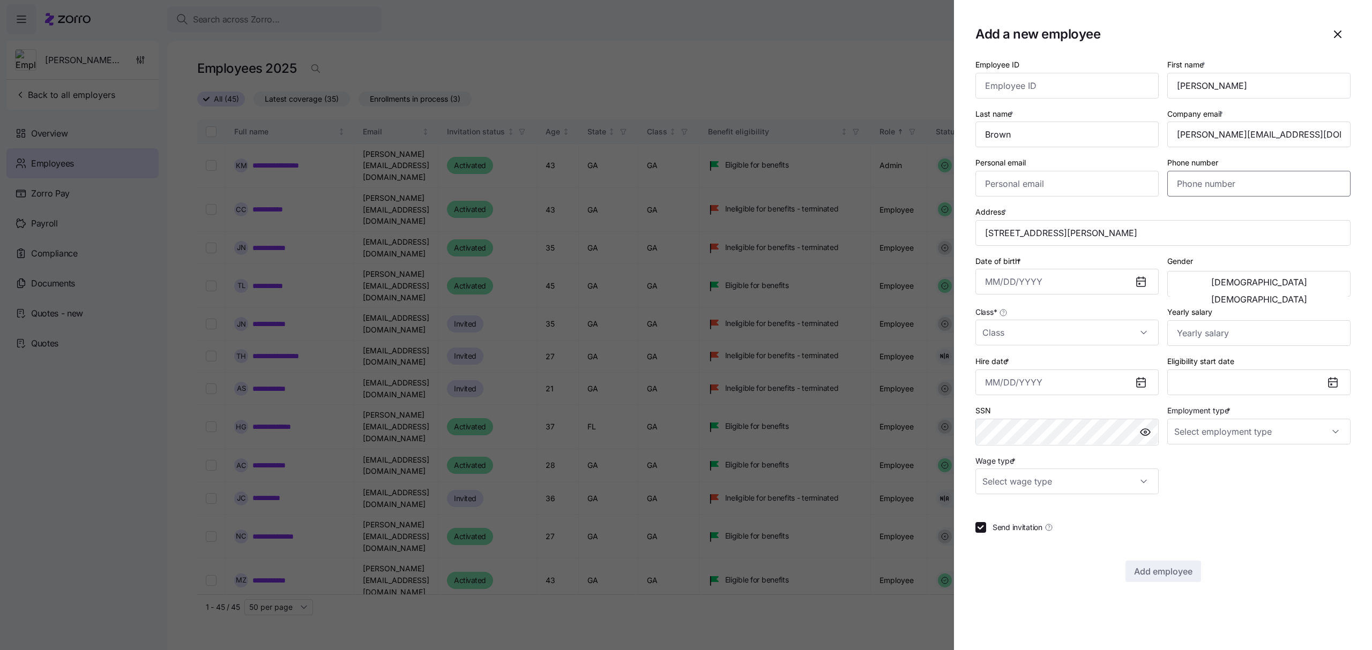
click at [1216, 182] on input "Phone number" at bounding box center [1258, 184] width 183 height 26
paste input "[PHONE_NUMBER]"
type input "[PHONE_NUMBER]"
click at [1070, 235] on input "[STREET_ADDRESS][PERSON_NAME]" at bounding box center [1162, 233] width 375 height 26
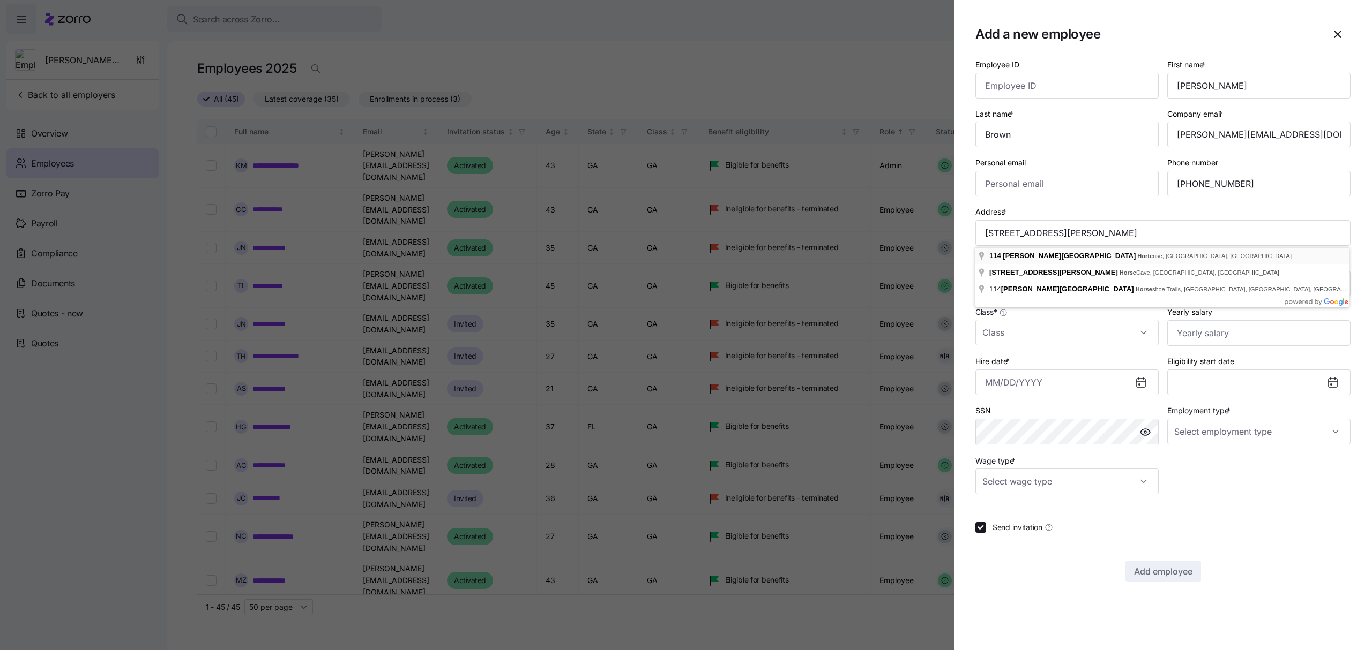
type input "[STREET_ADDRESS][PERSON_NAME][PERSON_NAME]"
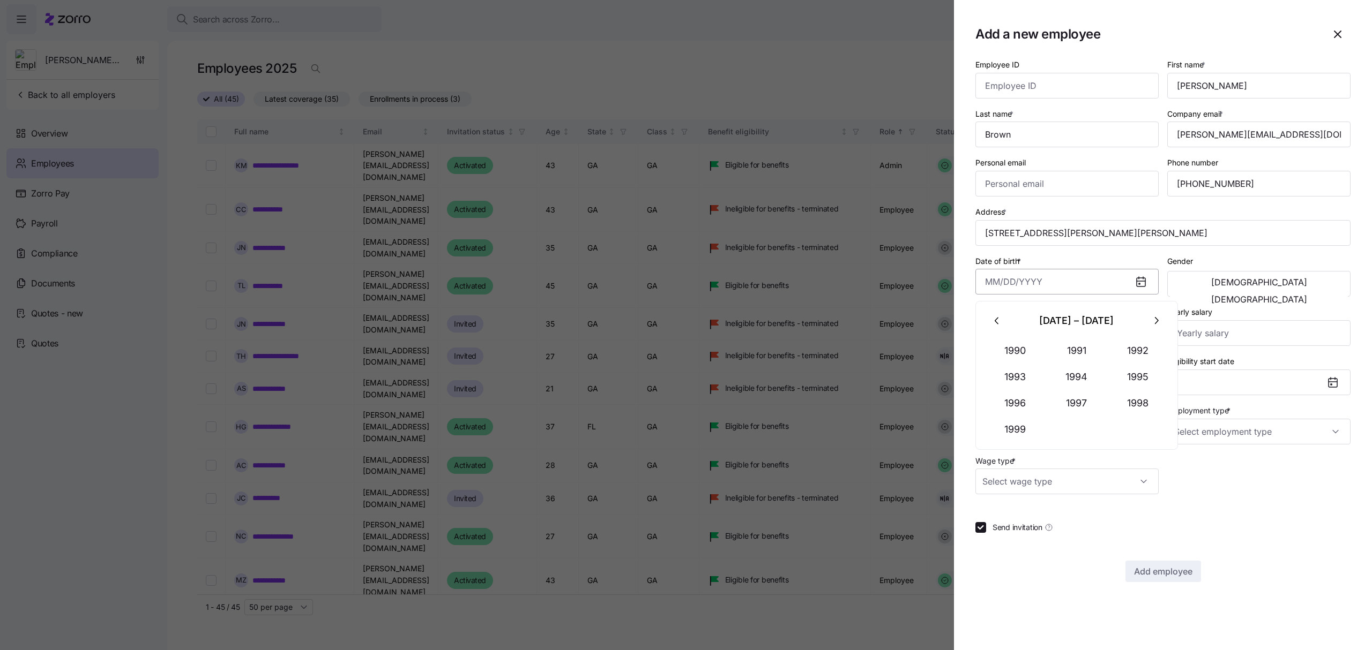
click at [1036, 286] on input "Date of birth *" at bounding box center [1066, 282] width 183 height 26
paste input "[DATE]"
type input "[DATE]"
click at [1211, 286] on span "[DEMOGRAPHIC_DATA]" at bounding box center [1259, 282] width 96 height 9
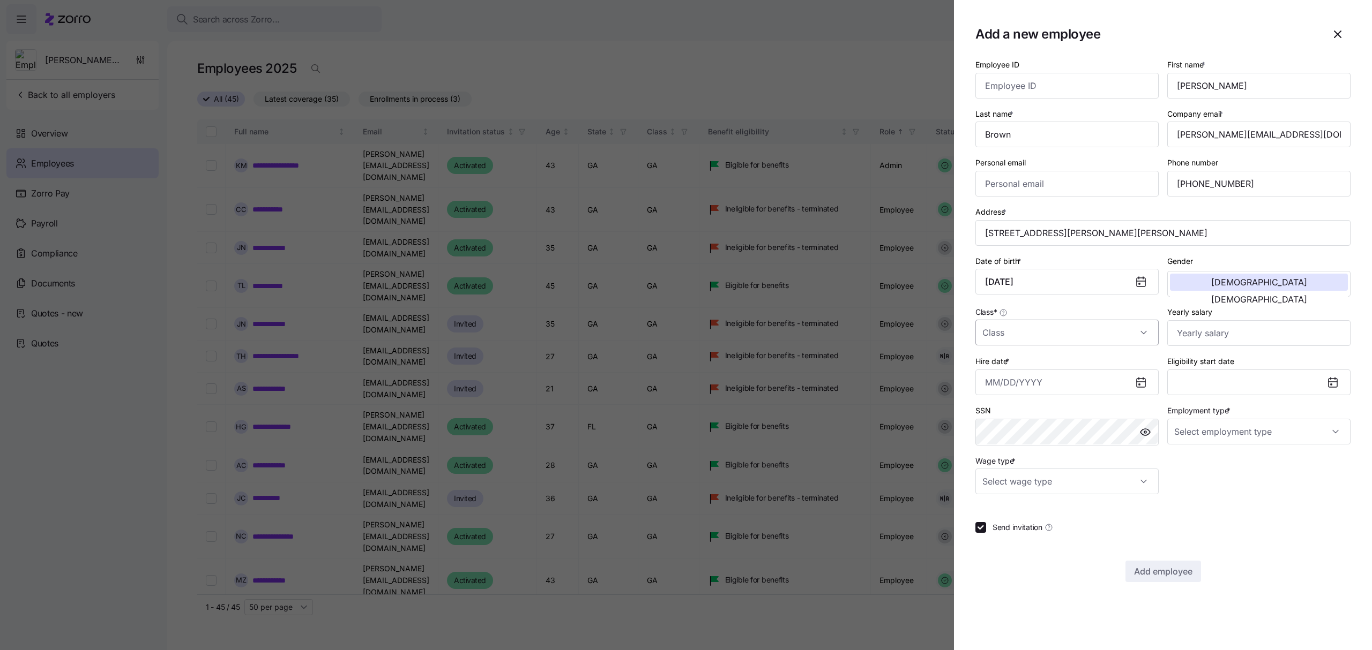
click at [1126, 328] on input "Class *" at bounding box center [1066, 333] width 183 height 26
click at [1006, 374] on div "GA" at bounding box center [1066, 367] width 175 height 23
type input "GA"
click at [1263, 337] on input "Yearly salary" at bounding box center [1258, 333] width 183 height 26
type input "$135,000"
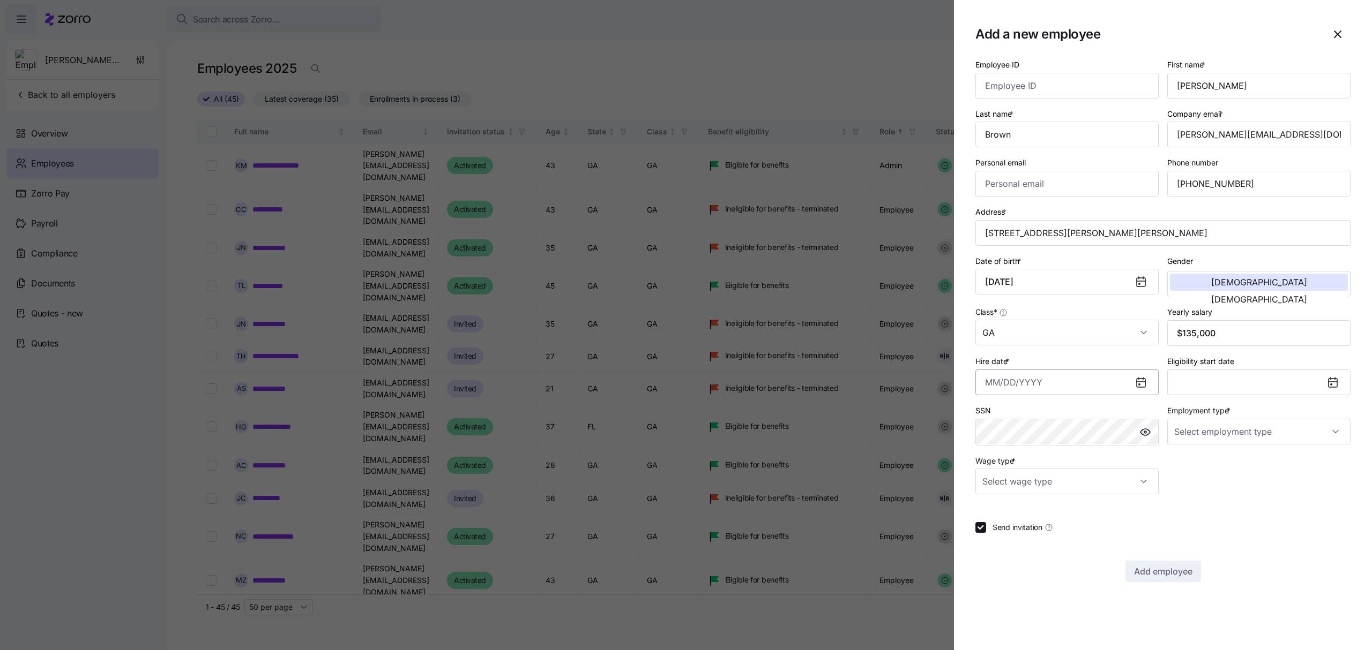
click at [1116, 386] on input "Hire date *" at bounding box center [1066, 383] width 183 height 26
click at [999, 419] on icon "button" at bounding box center [997, 422] width 12 height 12
click at [1027, 547] on button "19" at bounding box center [1024, 552] width 26 height 26
type input "[DATE]"
click at [1224, 433] on input "Employment type *" at bounding box center [1258, 432] width 183 height 26
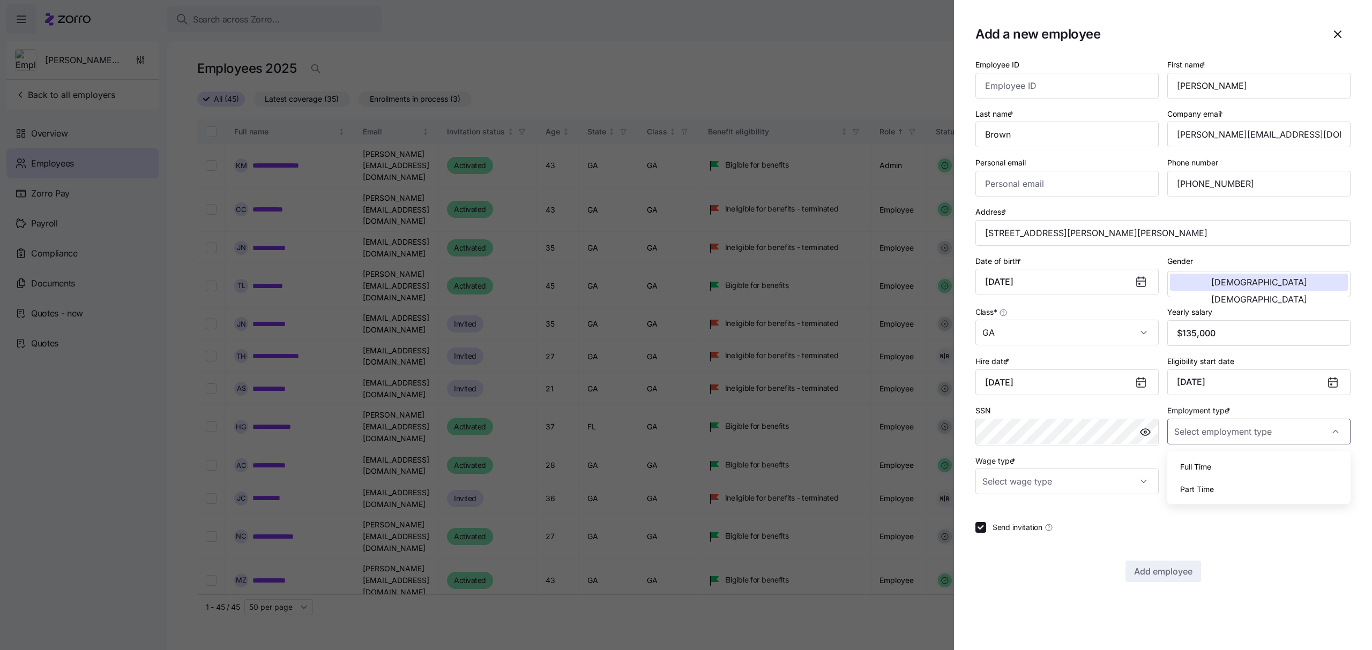
click at [1208, 459] on div "Full Time" at bounding box center [1258, 467] width 175 height 23
type input "Full Time"
click at [1142, 475] on input "Wage type *" at bounding box center [1066, 482] width 183 height 26
click at [1003, 539] on span "Hourly" at bounding box center [999, 540] width 23 height 12
type input "Hourly"
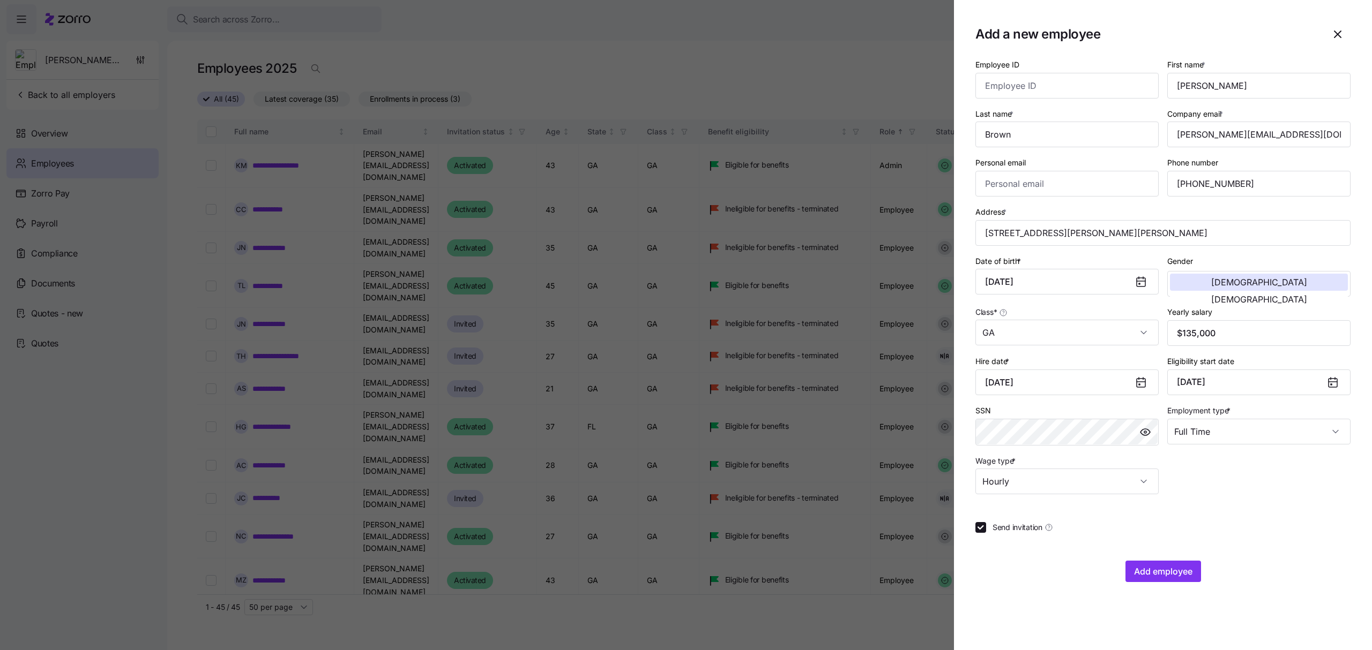
click at [1158, 564] on div "Add employee" at bounding box center [1162, 571] width 375 height 21
click at [1153, 573] on span "Add employee" at bounding box center [1163, 571] width 58 height 13
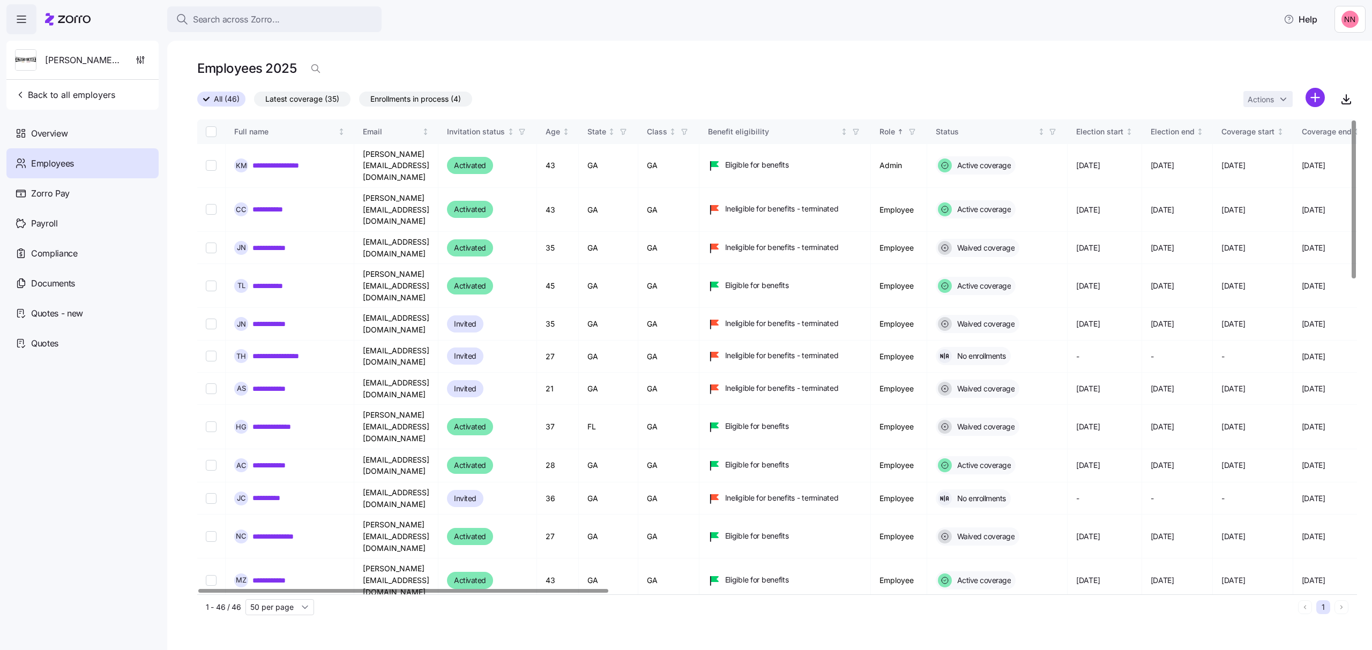
drag, startPoint x: 1297, startPoint y: 108, endPoint x: 1299, endPoint y: 97, distance: 11.4
click at [1297, 106] on div "Actions" at bounding box center [1283, 99] width 81 height 23
click at [1317, 95] on html "**********" at bounding box center [686, 322] width 1372 height 644
click at [1255, 140] on span "Add a new employee" at bounding box center [1281, 143] width 72 height 11
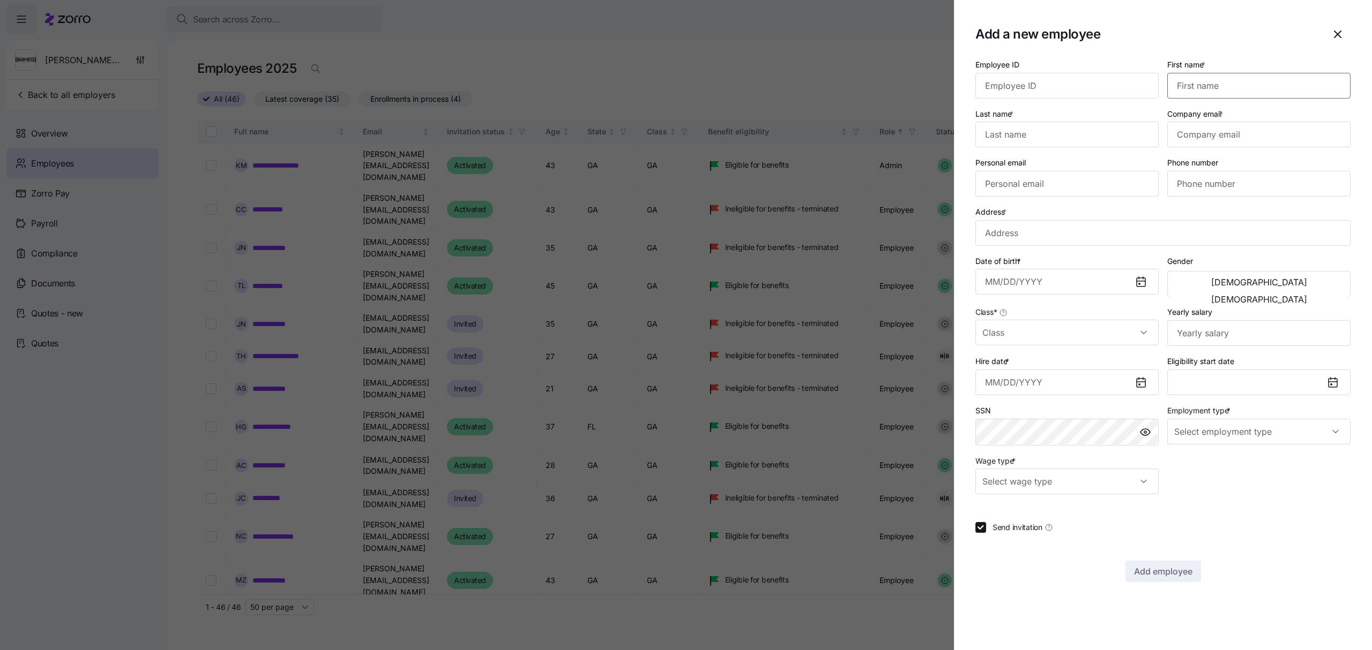
click at [1241, 80] on input "First name *" at bounding box center [1258, 86] width 183 height 26
type input "[PERSON_NAME]"
type input "Brown"
click at [1171, 133] on input "Company email *" at bounding box center [1258, 135] width 183 height 26
paste input "[PERSON_NAME][EMAIL_ADDRESS][DOMAIN_NAME]"
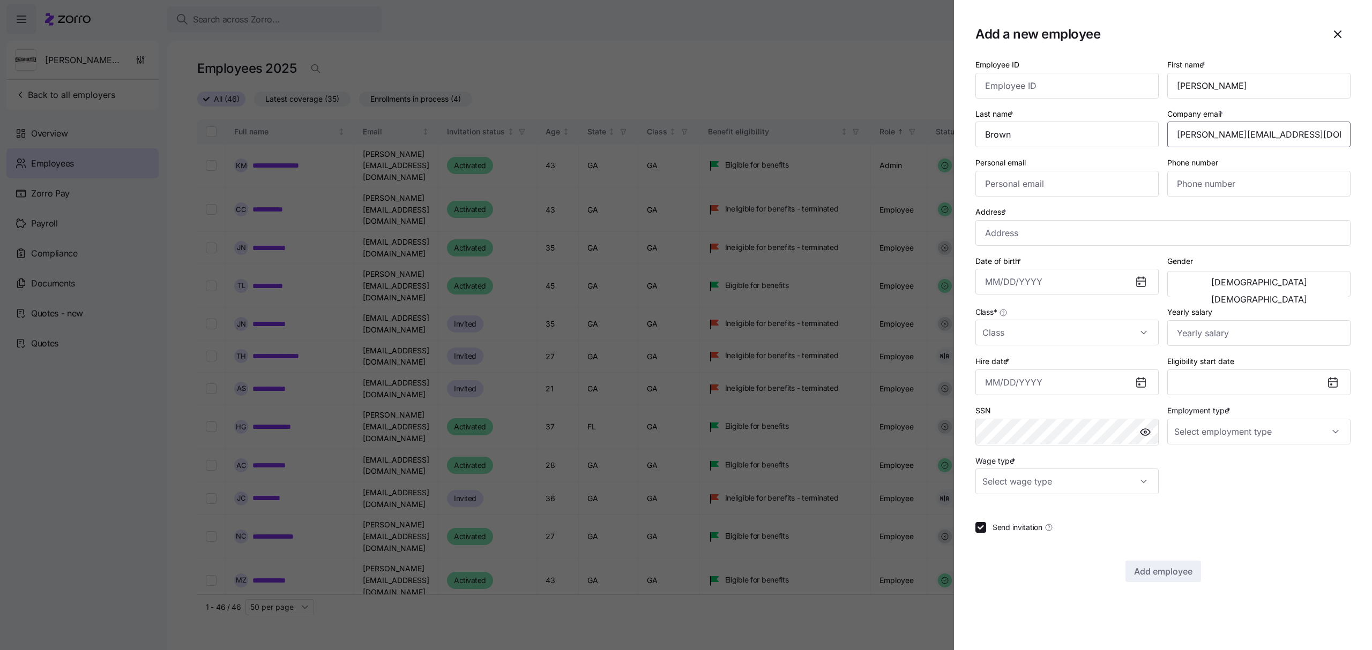
type input "[PERSON_NAME][EMAIL_ADDRESS][DOMAIN_NAME]"
click at [1209, 182] on input "Phone number" at bounding box center [1258, 184] width 183 height 26
paste input "[PHONE_NUMBER]"
type input "[PHONE_NUMBER]"
click at [1031, 234] on input "Address *" at bounding box center [1162, 233] width 375 height 26
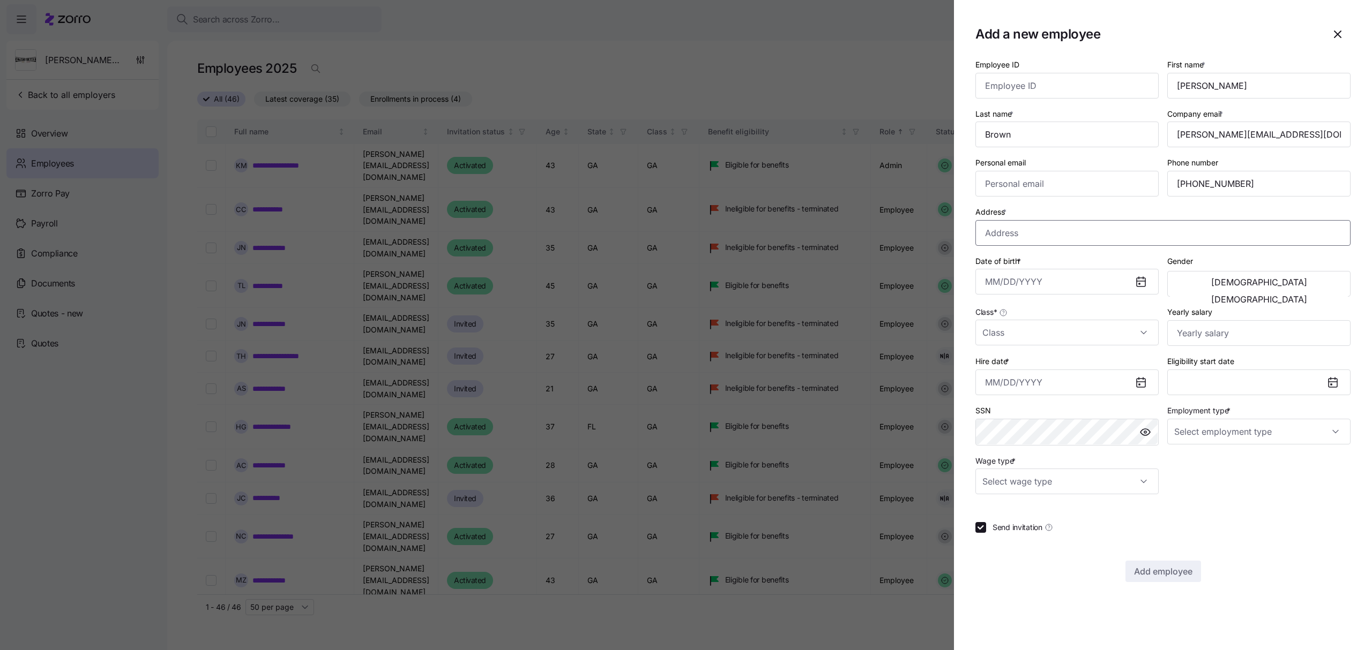
paste input "[STREET_ADDRESS]"
type input "[STREET_ADDRESS][DEMOGRAPHIC_DATA]"
click at [1030, 281] on input "Date of birth *" at bounding box center [1066, 282] width 183 height 26
paste input "[DATE]"
click at [1049, 283] on input "[DATE]" at bounding box center [1066, 282] width 183 height 26
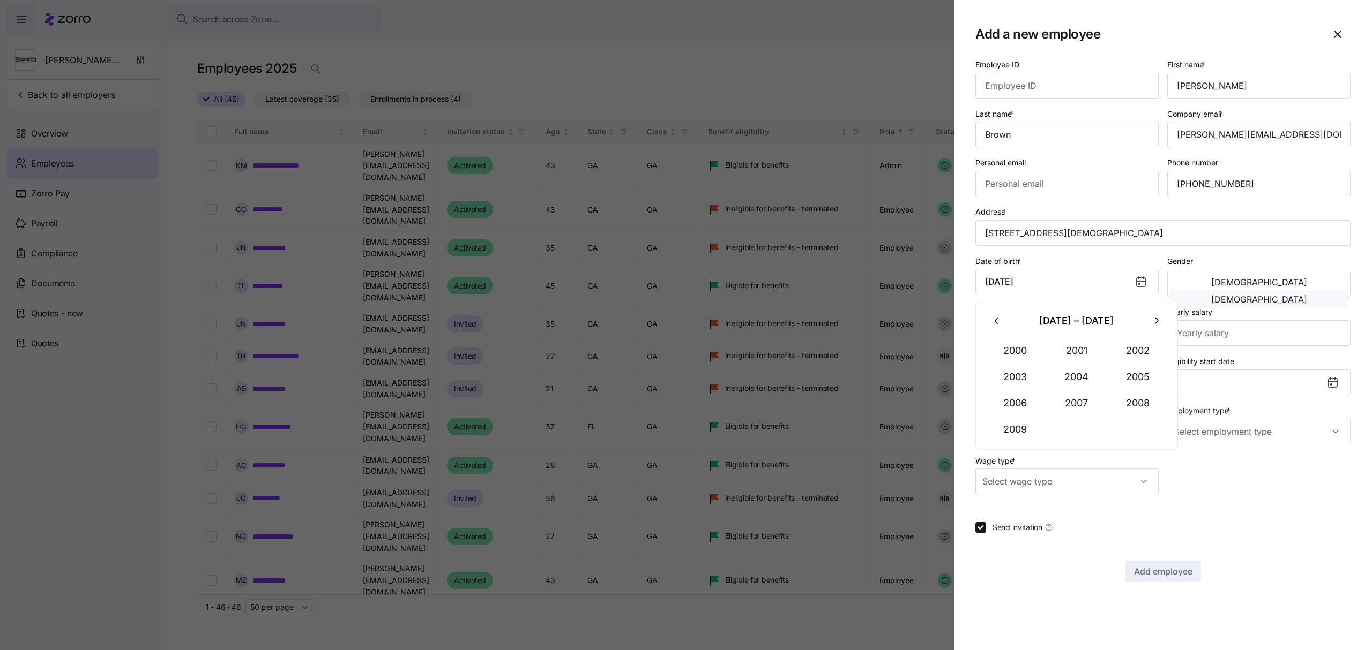
type input "[DATE]"
click at [1304, 295] on span "[DEMOGRAPHIC_DATA]" at bounding box center [1259, 299] width 96 height 9
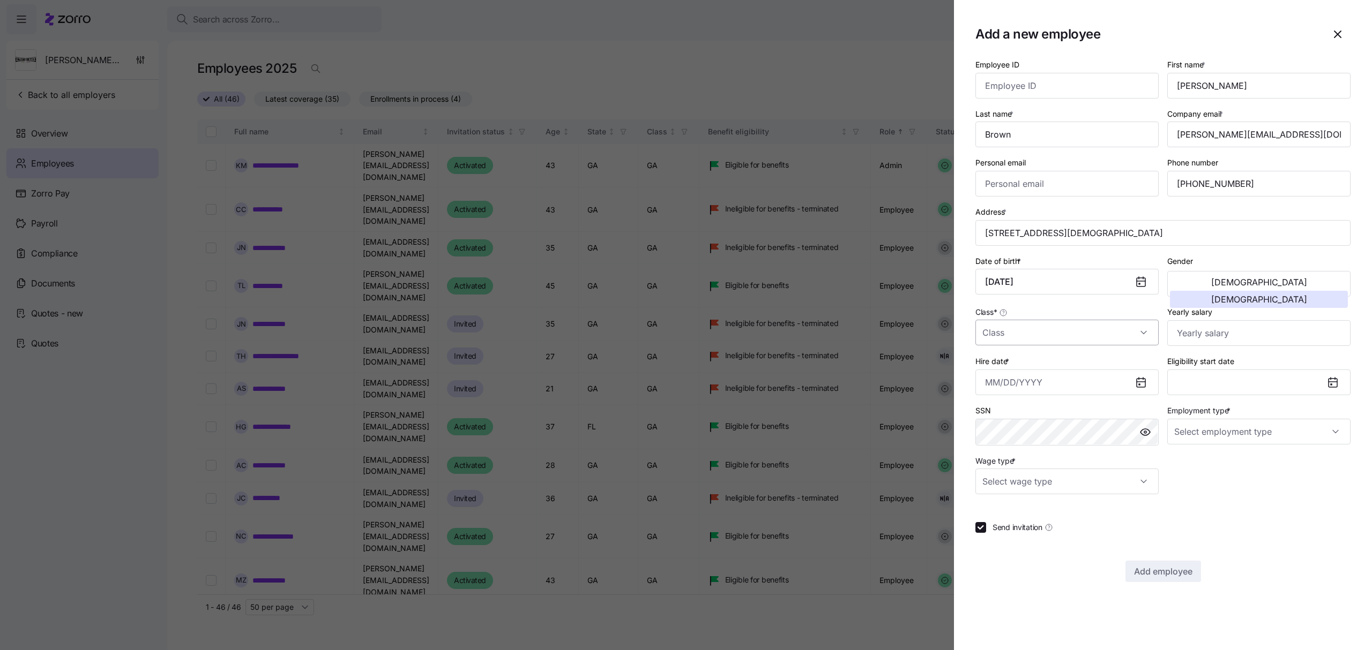
click at [1108, 332] on input "Class *" at bounding box center [1066, 333] width 183 height 26
drag, startPoint x: 1021, startPoint y: 364, endPoint x: 1201, endPoint y: 340, distance: 182.2
click at [1021, 364] on div "GA" at bounding box center [1066, 367] width 175 height 23
type input "GA"
click at [1229, 333] on input "Yearly salary" at bounding box center [1258, 333] width 183 height 26
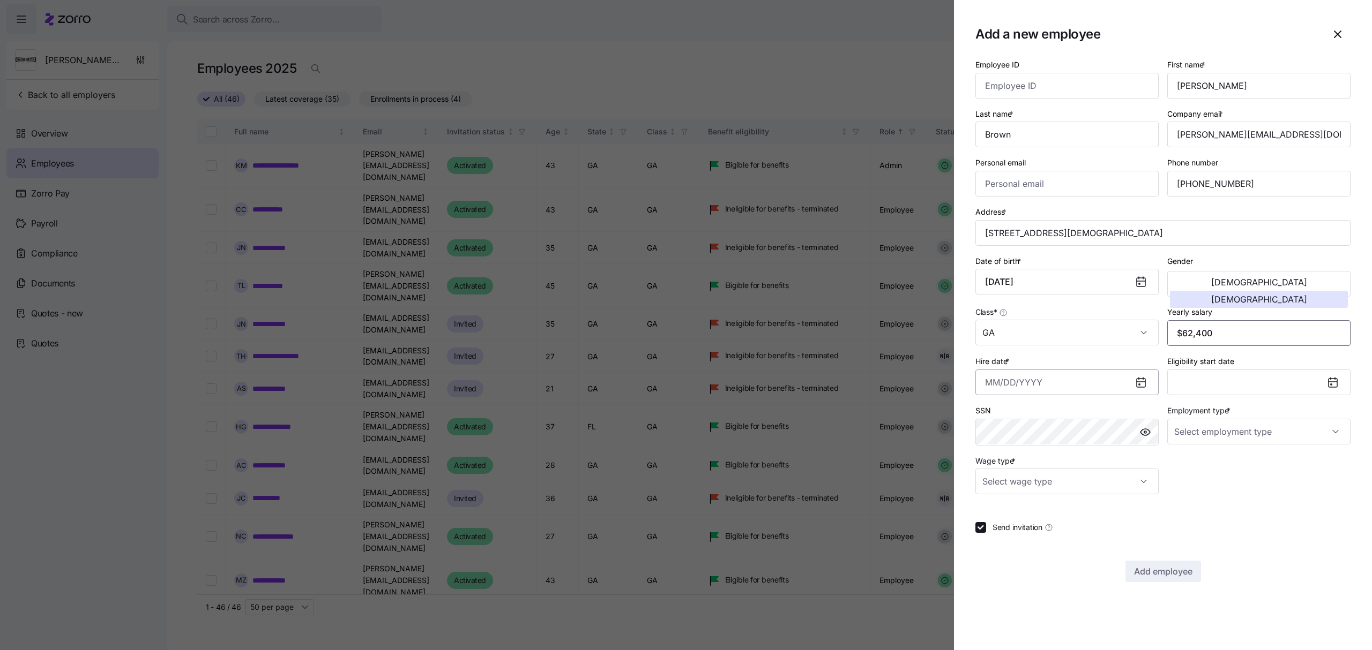
type input "$62,400"
click at [1085, 386] on input "Hire date *" at bounding box center [1066, 383] width 183 height 26
click at [1084, 474] on button "4" at bounding box center [1077, 473] width 26 height 26
type input "[DATE]"
click at [1207, 433] on input "Employment type *" at bounding box center [1258, 432] width 183 height 26
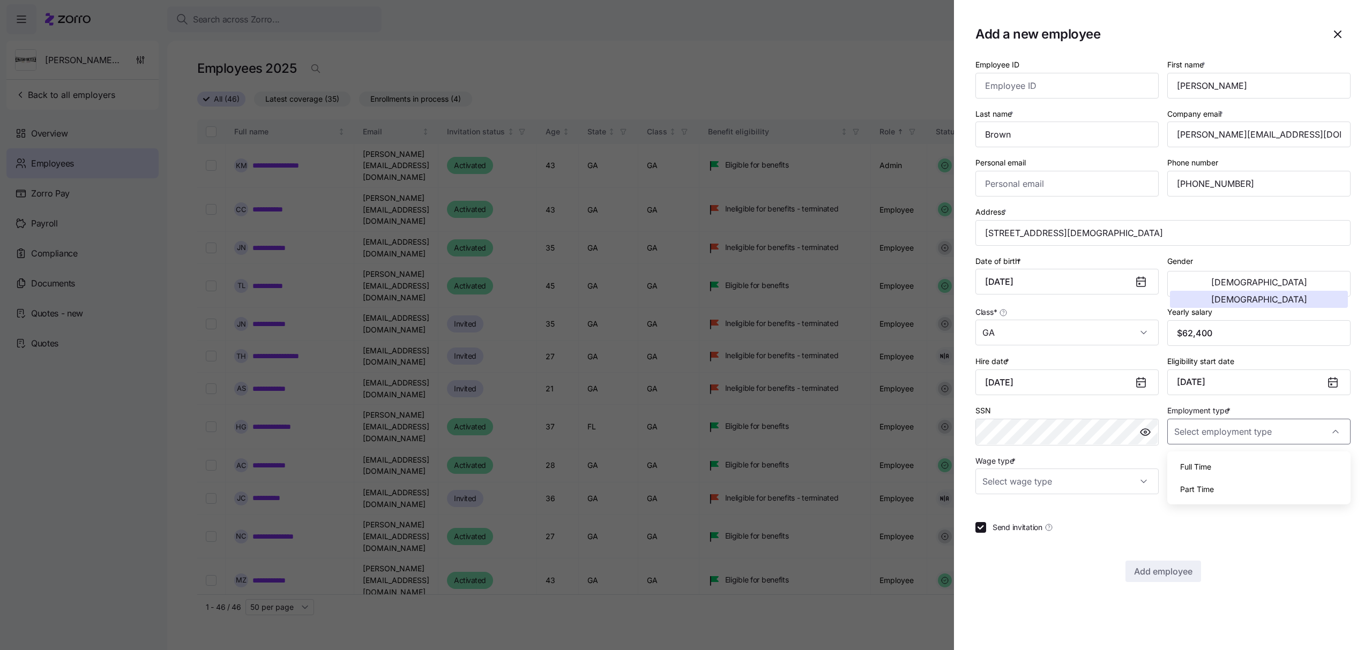
click at [1205, 467] on span "Full Time" at bounding box center [1195, 467] width 31 height 12
type input "Full Time"
click at [1094, 485] on input "Wage type *" at bounding box center [1066, 482] width 183 height 26
click at [1011, 541] on span "Hourly" at bounding box center [999, 540] width 23 height 12
type input "Hourly"
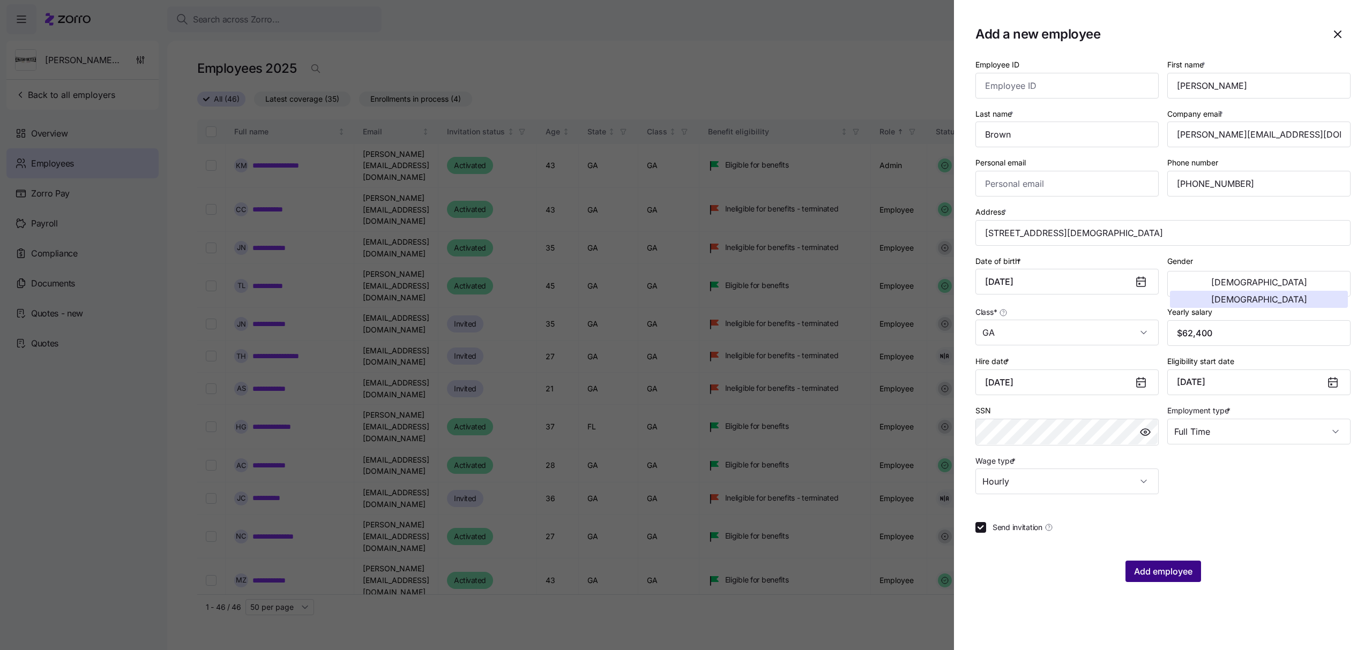
click at [1179, 571] on span "Add employee" at bounding box center [1163, 571] width 58 height 13
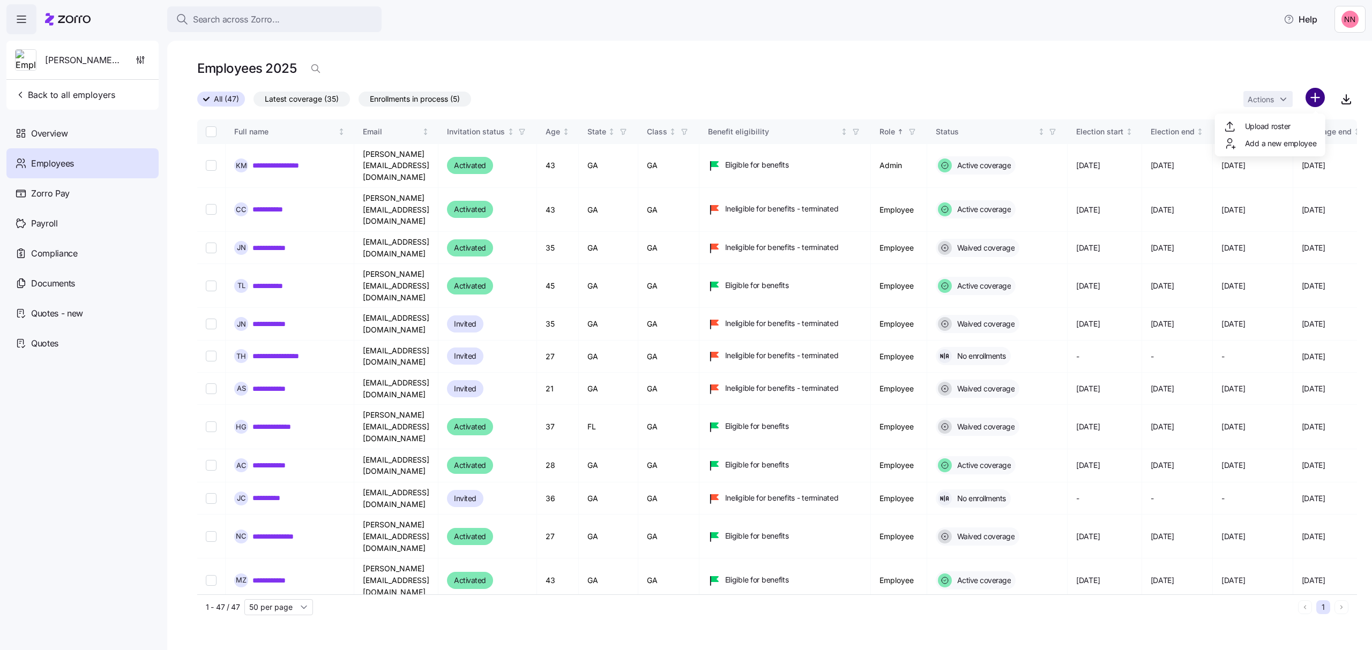
click at [1316, 99] on html "**********" at bounding box center [686, 322] width 1372 height 644
click at [1274, 142] on span "Add a new employee" at bounding box center [1281, 143] width 72 height 11
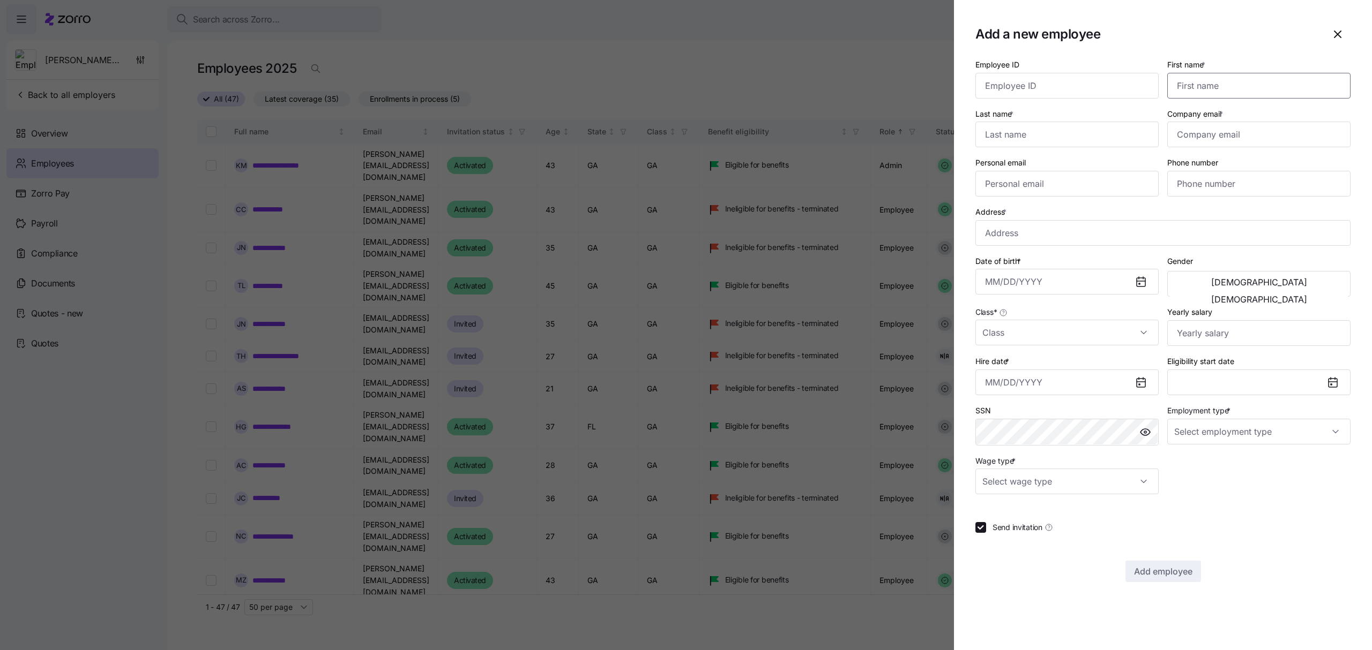
click at [1277, 91] on input "First name *" at bounding box center [1258, 86] width 183 height 26
type input "Genesis"
type input "[PERSON_NAME]"
click at [1209, 141] on input "Company email *" at bounding box center [1258, 135] width 183 height 26
paste input "[EMAIL_ADDRESS][DOMAIN_NAME]"
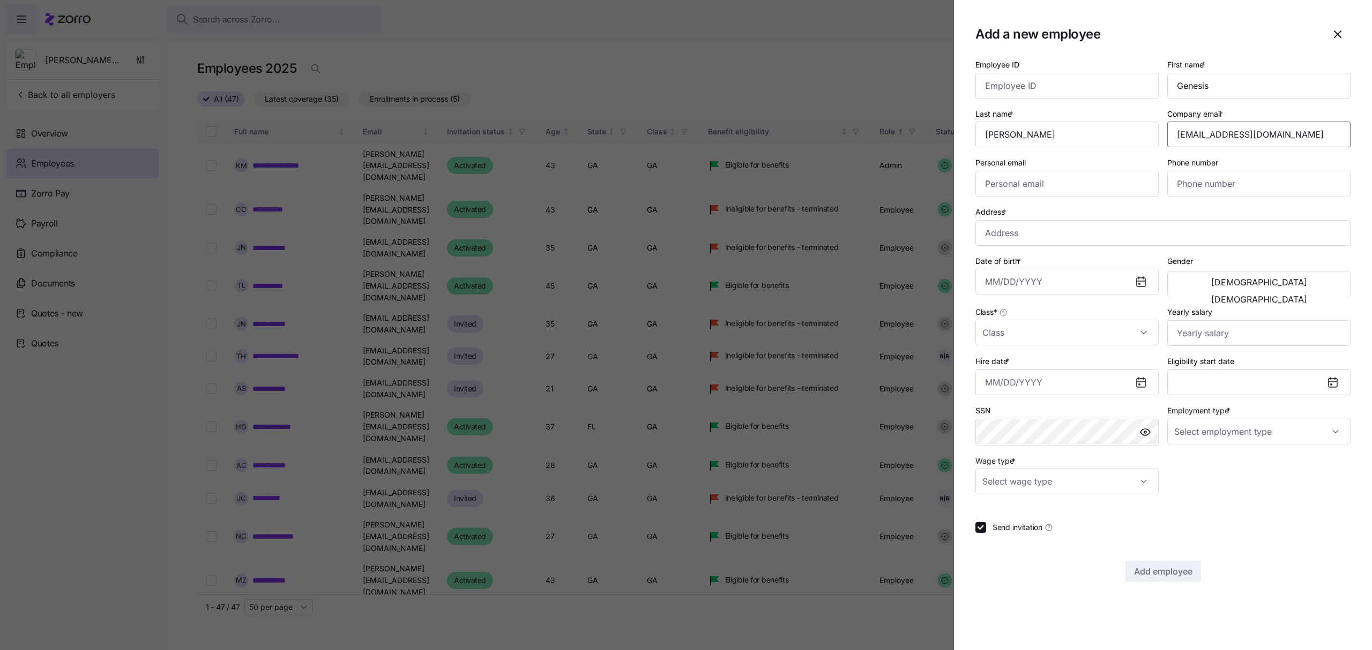
type input "[EMAIL_ADDRESS][DOMAIN_NAME]"
click at [1248, 184] on input "Phone number" at bounding box center [1258, 184] width 183 height 26
paste input "[PHONE_NUMBER]"
type input "[PHONE_NUMBER]"
click at [1009, 238] on input "Address *" at bounding box center [1162, 233] width 375 height 26
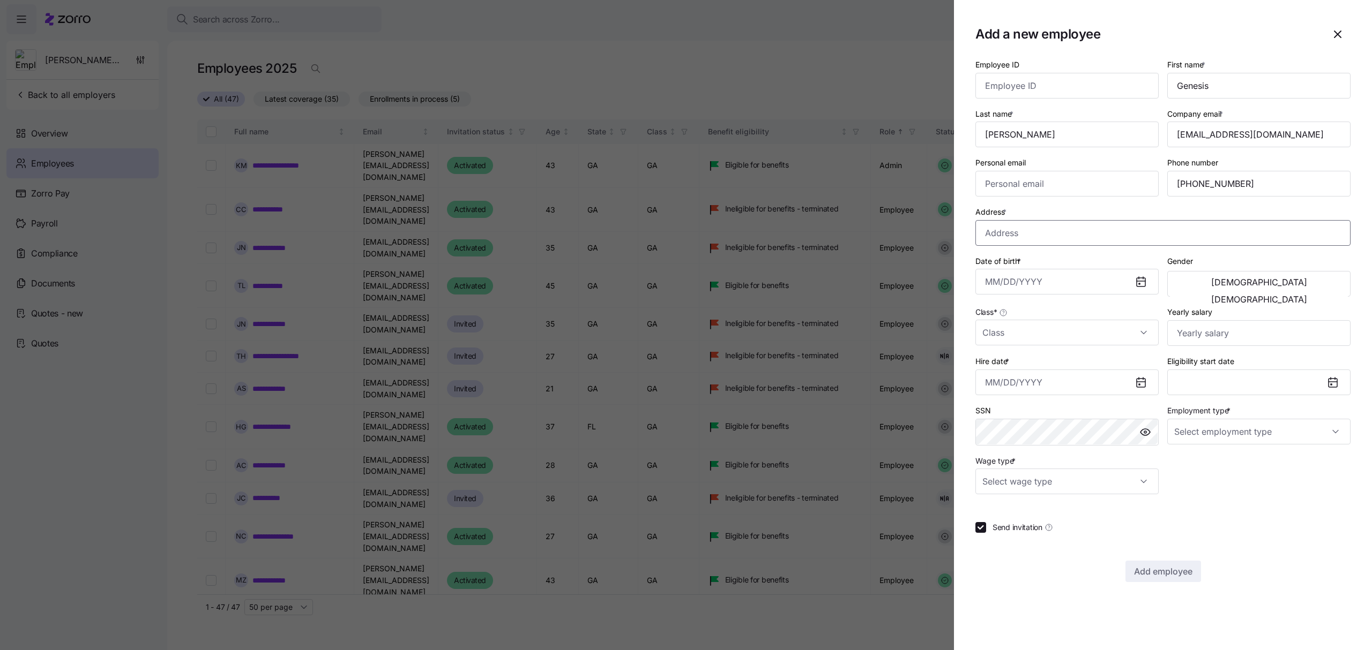
paste input "[STREET_ADDRESS]"
type input "[STREET_ADDRESS]"
click at [1037, 285] on input "Date of birth *" at bounding box center [1066, 282] width 183 height 26
paste input "[DATE]"
type input "[DATE]"
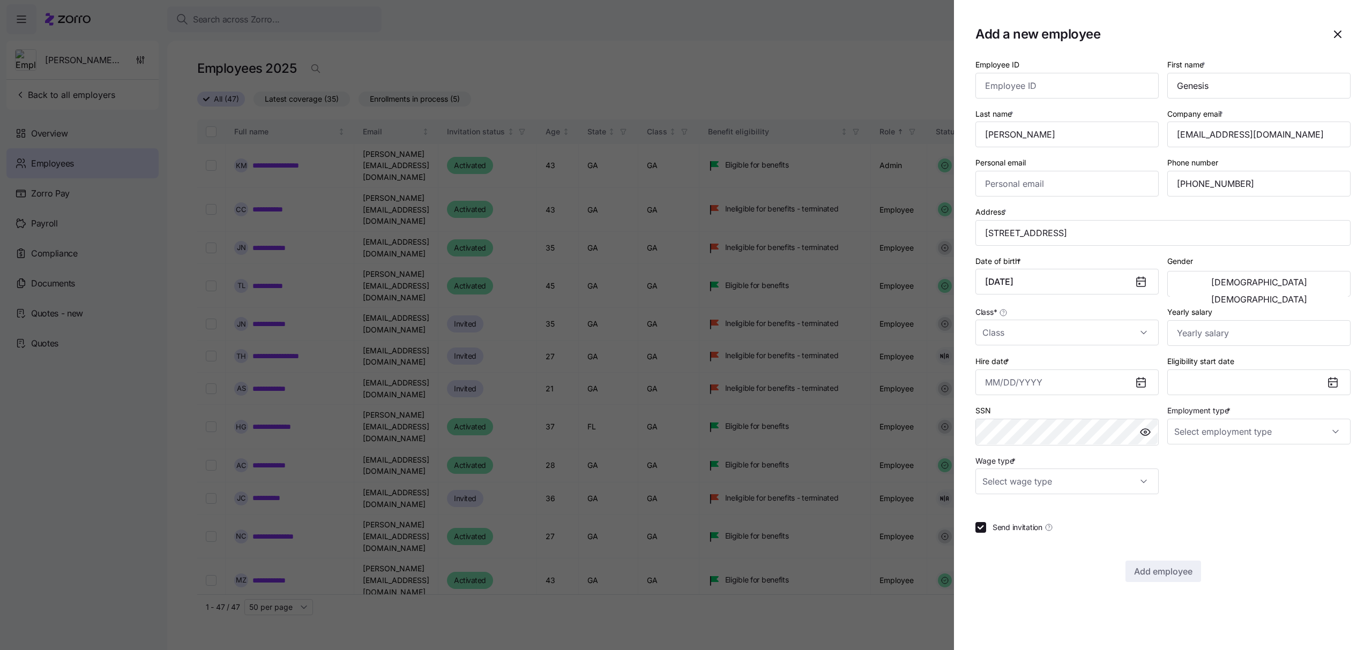
drag, startPoint x: 1321, startPoint y: 283, endPoint x: 1246, endPoint y: 298, distance: 76.0
click at [1246, 297] on div "[DEMOGRAPHIC_DATA] [DEMOGRAPHIC_DATA]" at bounding box center [1258, 284] width 183 height 26
click at [1223, 285] on span "[DEMOGRAPHIC_DATA]" at bounding box center [1259, 282] width 96 height 9
click at [1110, 335] on input "Class *" at bounding box center [1066, 333] width 183 height 26
click at [1029, 371] on div "GA" at bounding box center [1066, 367] width 175 height 23
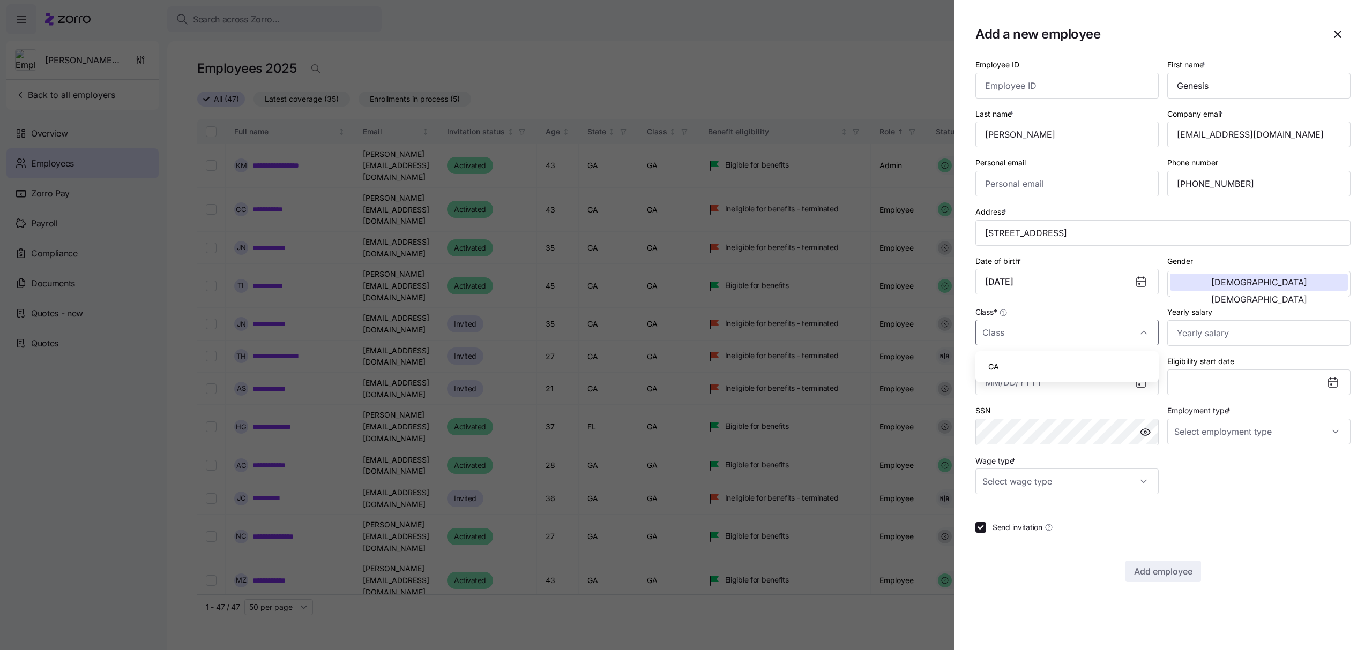
type input "GA"
click at [1195, 333] on input "Yearly salary" at bounding box center [1258, 333] width 183 height 26
type input "$20,800"
click at [1130, 386] on input "Hire date *" at bounding box center [1066, 383] width 183 height 26
click at [1068, 470] on button "4" at bounding box center [1077, 473] width 26 height 26
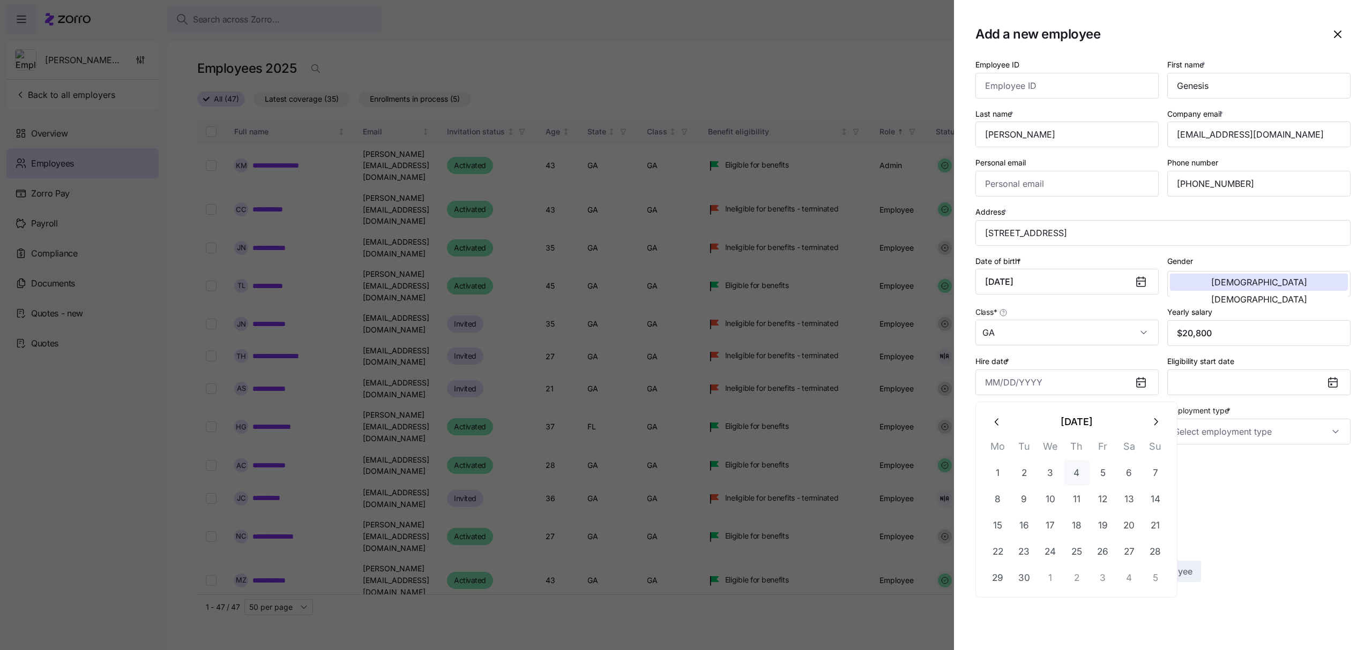
type input "[DATE]"
click at [1297, 431] on input "Employment type *" at bounding box center [1258, 432] width 183 height 26
click at [1230, 461] on div "Full Time" at bounding box center [1258, 467] width 175 height 23
type input "Full Time"
click at [1143, 476] on input "Wage type *" at bounding box center [1066, 482] width 183 height 26
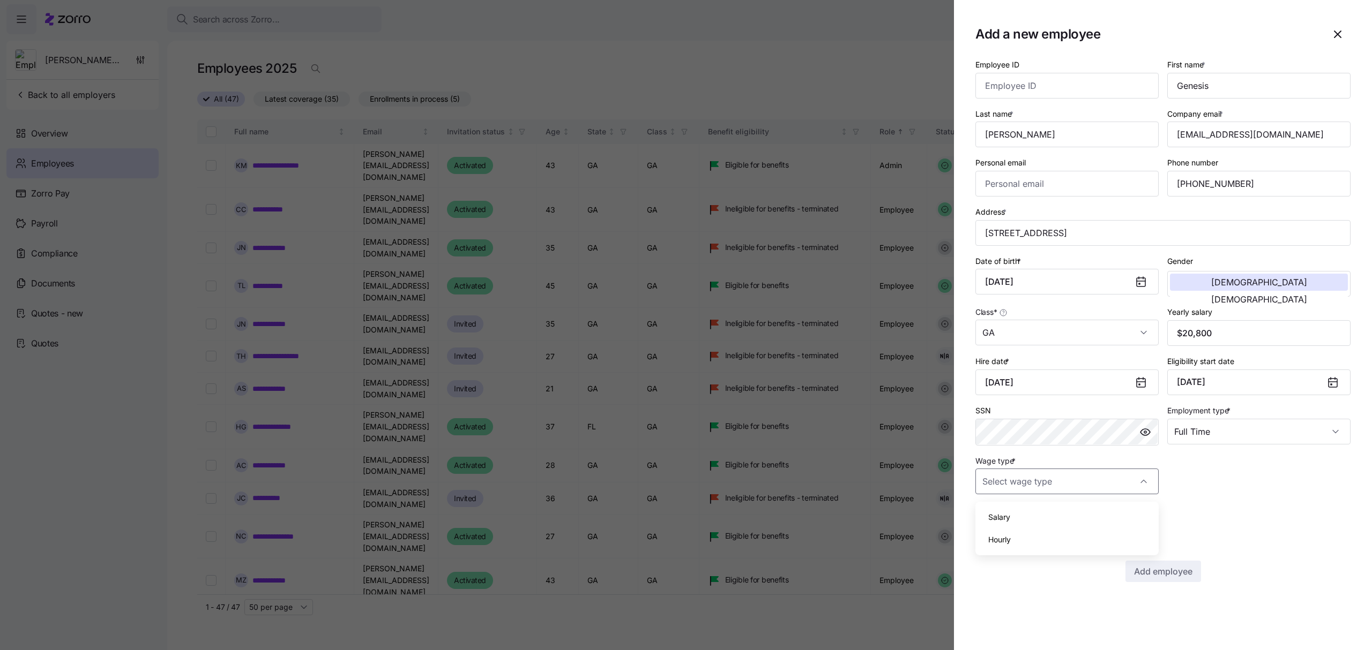
click at [1016, 541] on div "Hourly" at bounding box center [1066, 540] width 175 height 23
type input "Hourly"
click at [1177, 571] on span "Add employee" at bounding box center [1163, 571] width 58 height 13
